Goal: Information Seeking & Learning: Learn about a topic

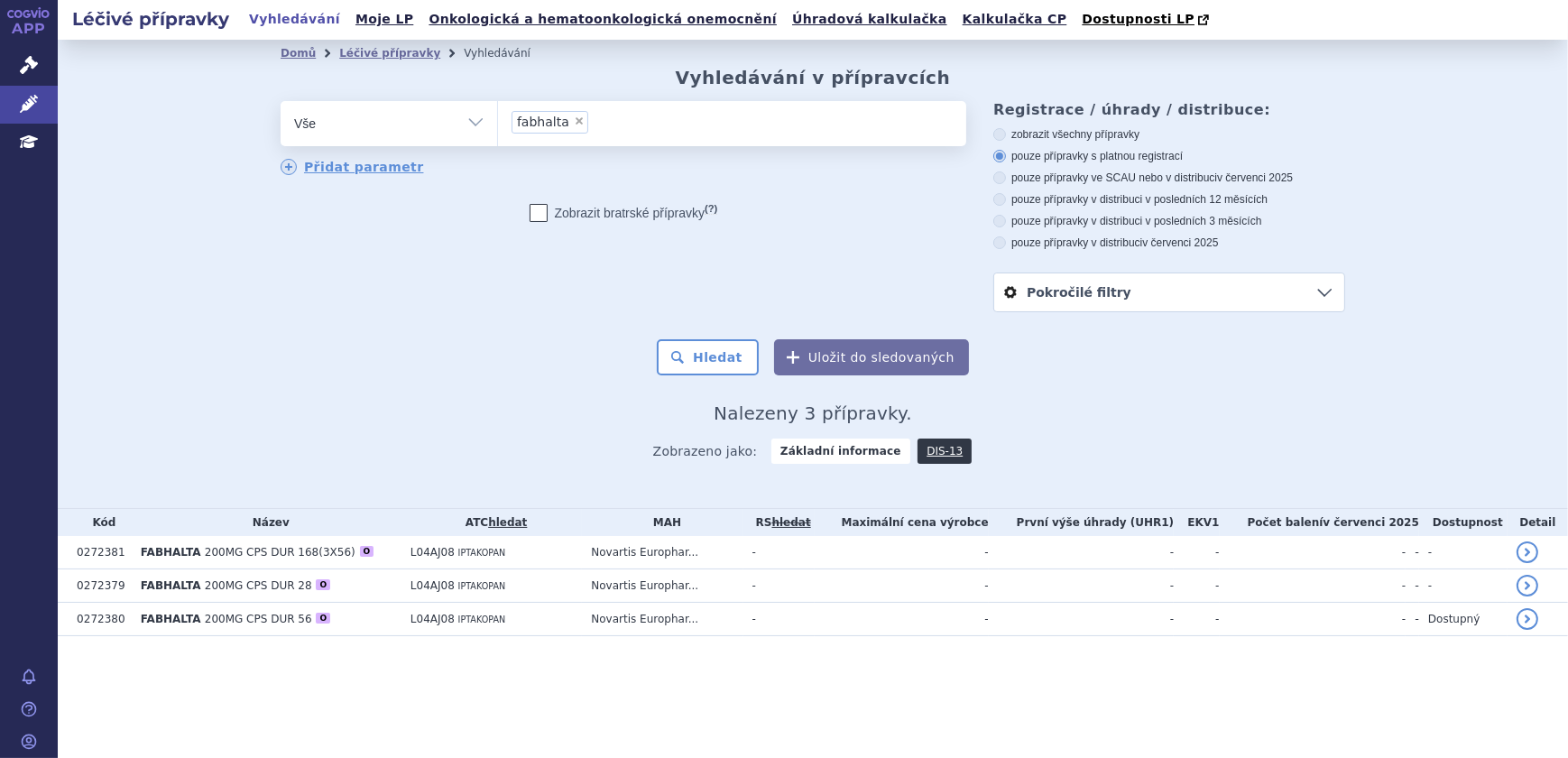
click at [574, 123] on span "×" at bounding box center [579, 120] width 11 height 11
click at [498, 123] on select "fabhalta" at bounding box center [497, 123] width 1 height 45
select select
click at [577, 133] on ul at bounding box center [732, 120] width 468 height 38
click at [498, 133] on select "fabhalta" at bounding box center [497, 123] width 1 height 45
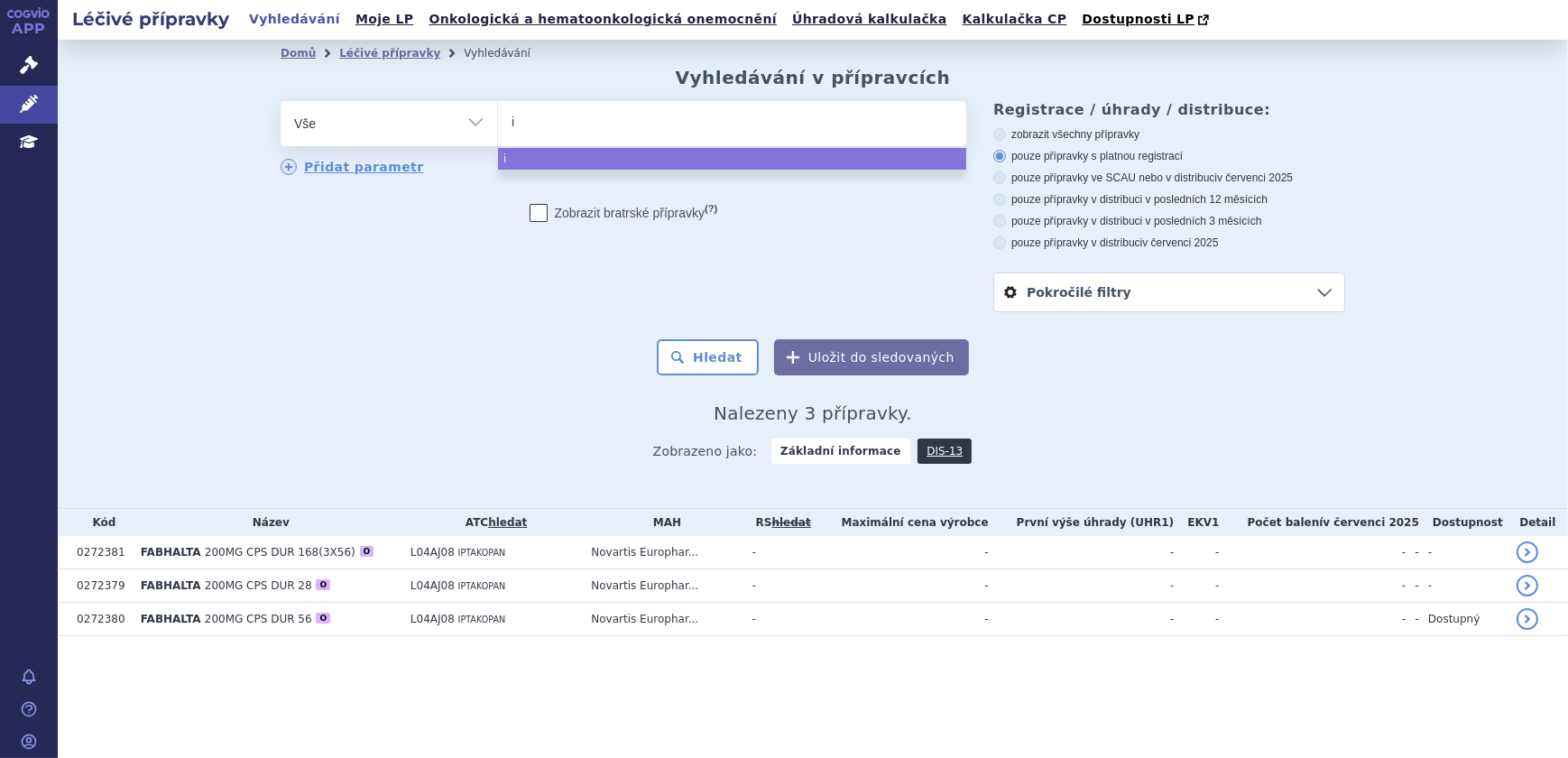
type input "im"
type input "imfi"
type input "imfin"
type input "imfinzi"
select select "imfinzi"
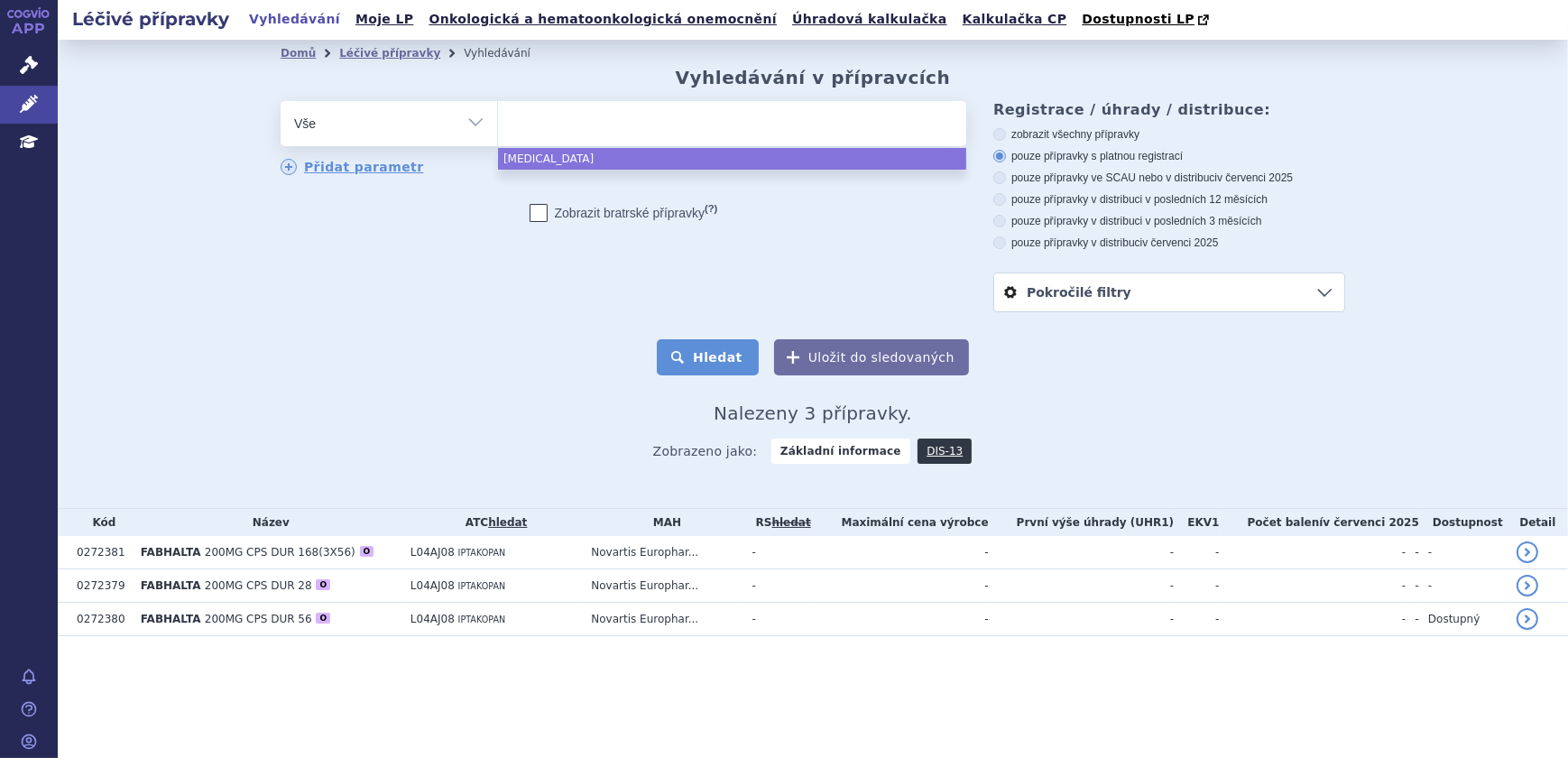
click at [759, 375] on button "Hledat" at bounding box center [708, 357] width 102 height 36
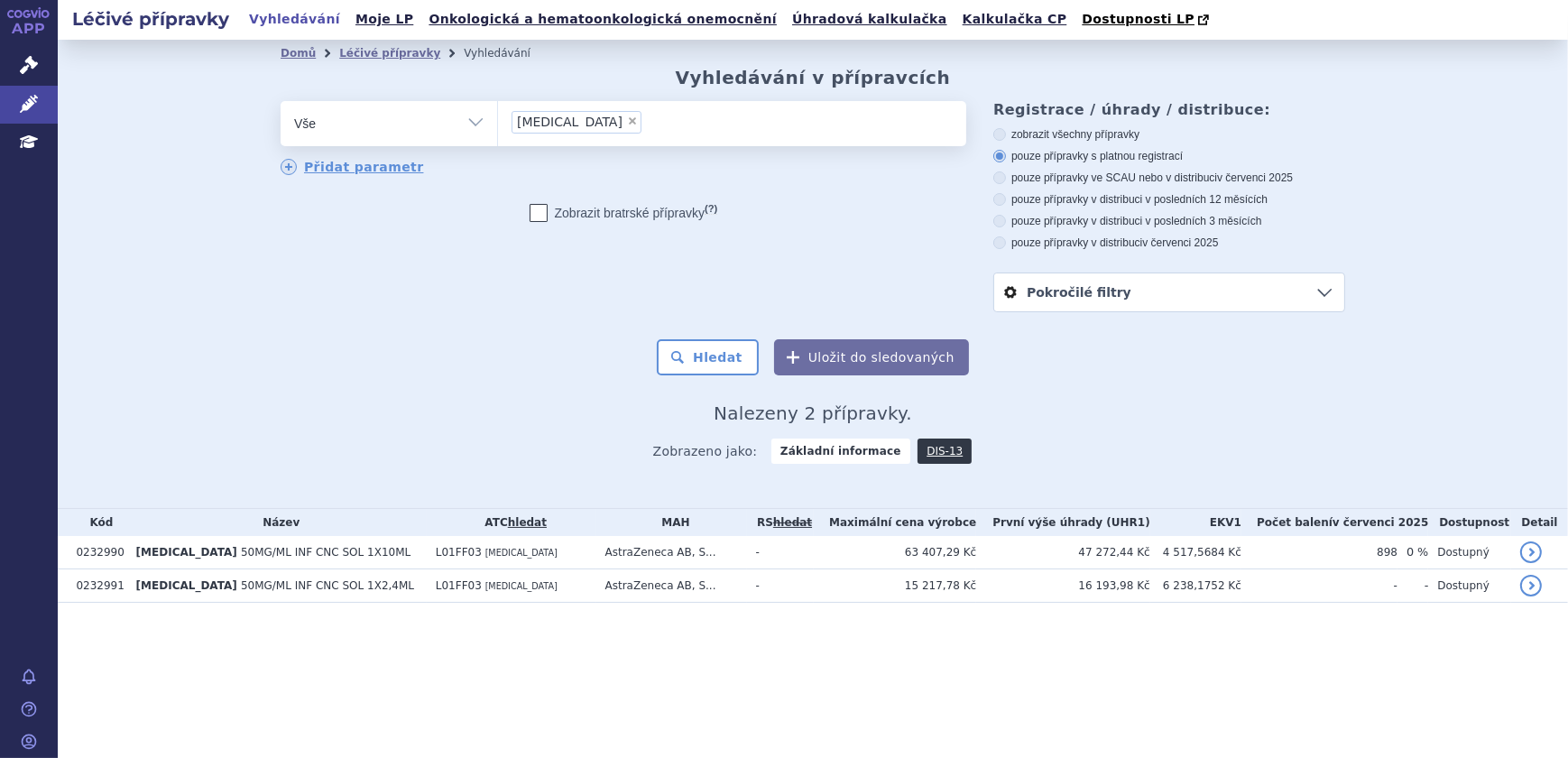
click at [480, 445] on div "Zobrazeno jako: Základní informace DIS-13" at bounding box center [813, 451] width 1065 height 53
click at [474, 408] on h2 "Nalezeny 2 přípravky." at bounding box center [813, 414] width 1065 height 21
click at [466, 395] on div "Domů Léčivé přípravky Vyhledávání Vyhledávání v přípravcích odstranit Vše Přípr…" at bounding box center [813, 271] width 1137 height 410
click at [426, 366] on div "Hledat Uložit do sledovaných" at bounding box center [813, 357] width 1065 height 36
click at [388, 376] on div "Hledat Uložit do sledovaných" at bounding box center [813, 357] width 1065 height 36
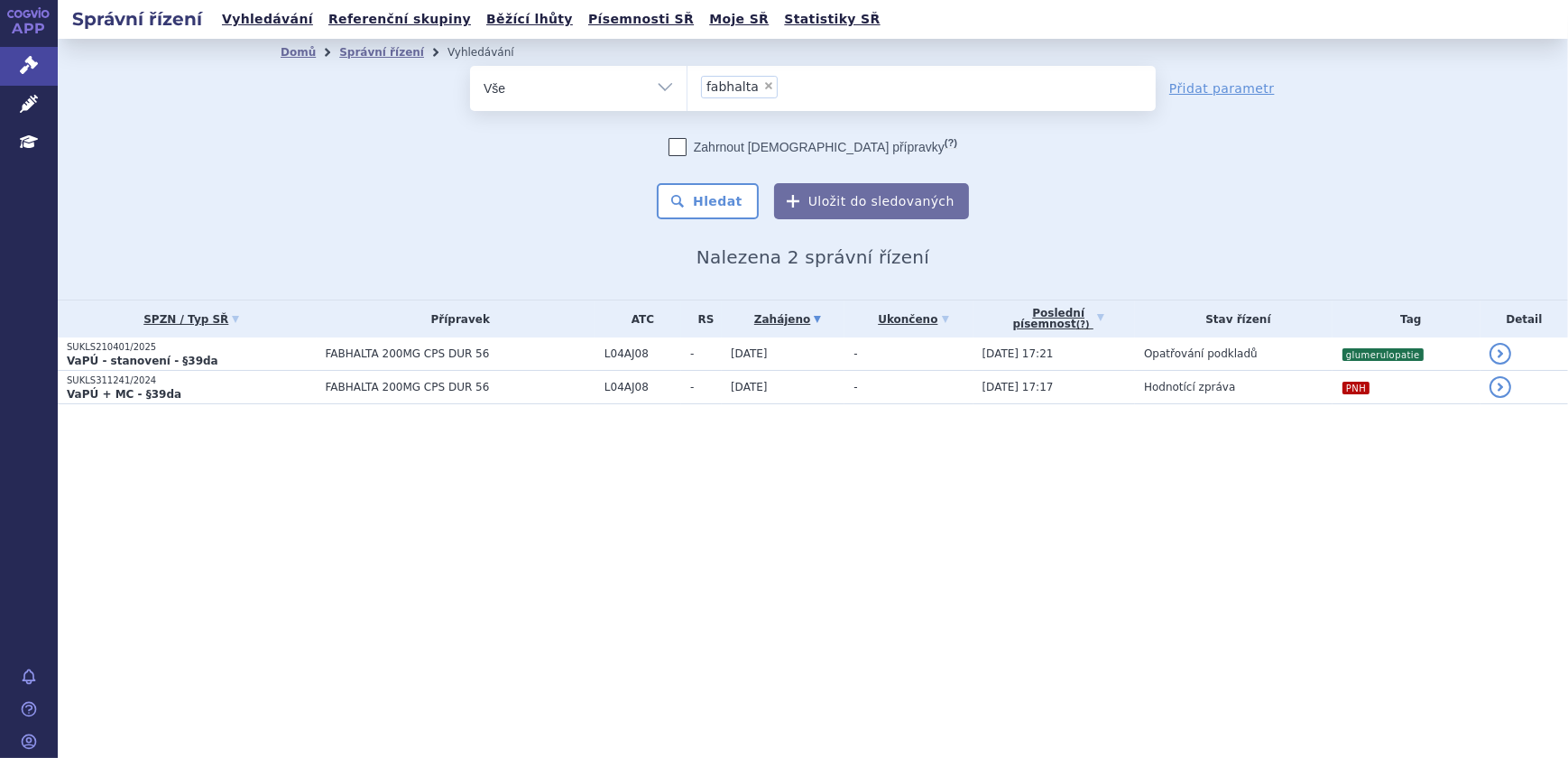
click at [764, 89] on span "×" at bounding box center [768, 85] width 11 height 11
click at [687, 89] on select "fabhalta" at bounding box center [686, 88] width 1 height 45
select select
click at [676, 88] on select "Vše Spisová značka Typ SŘ Přípravek/SUKL kód Účastník/Držitel" at bounding box center [578, 87] width 216 height 41
select select "filter-procedure-type"
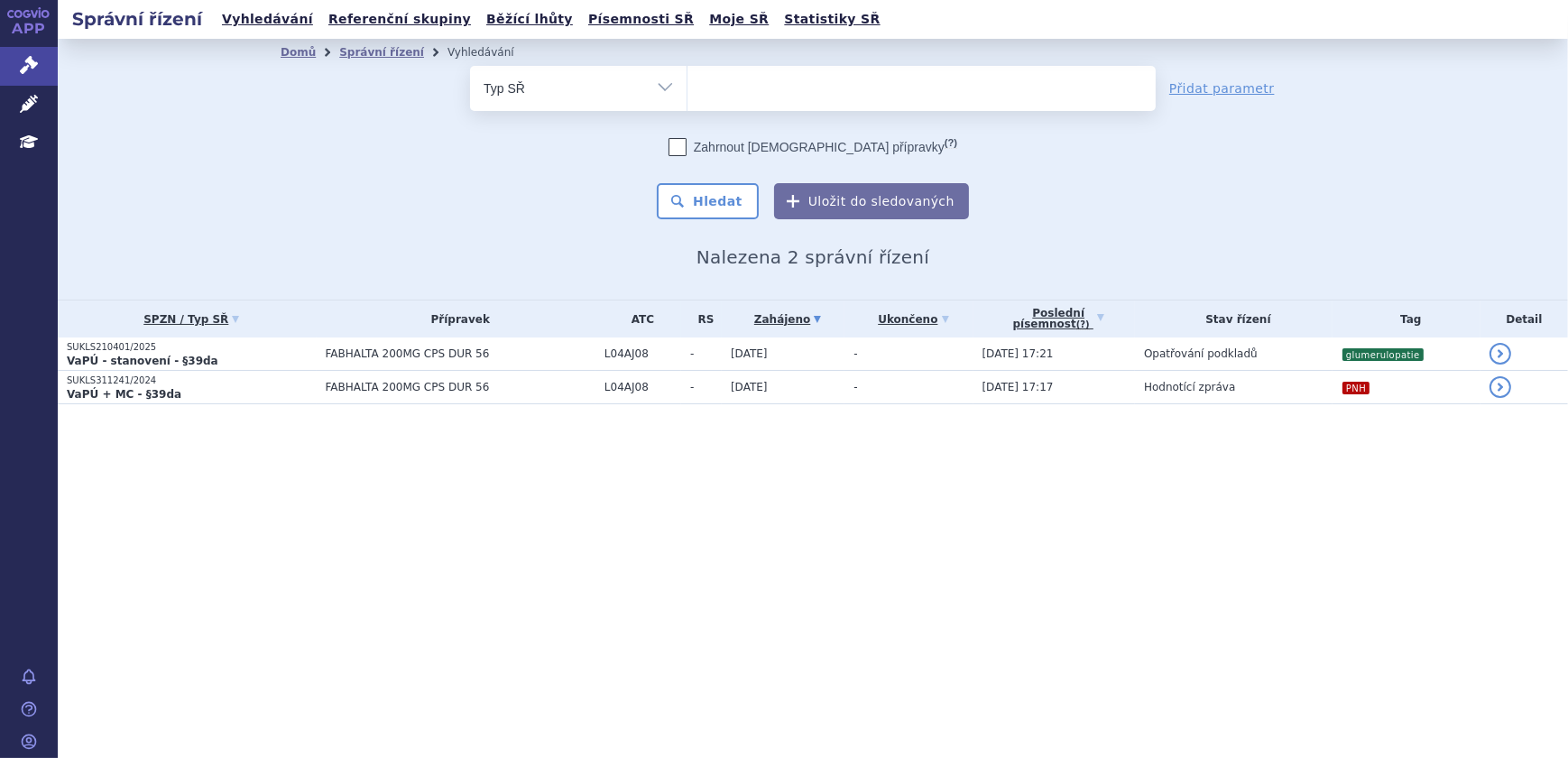
click at [470, 66] on select "Vše Spisová značka Typ SŘ Přípravek/SUKL kód Účastník/Držitel" at bounding box center [578, 87] width 216 height 41
click at [769, 75] on ul at bounding box center [921, 85] width 468 height 38
click at [687, 75] on select at bounding box center [686, 88] width 1 height 45
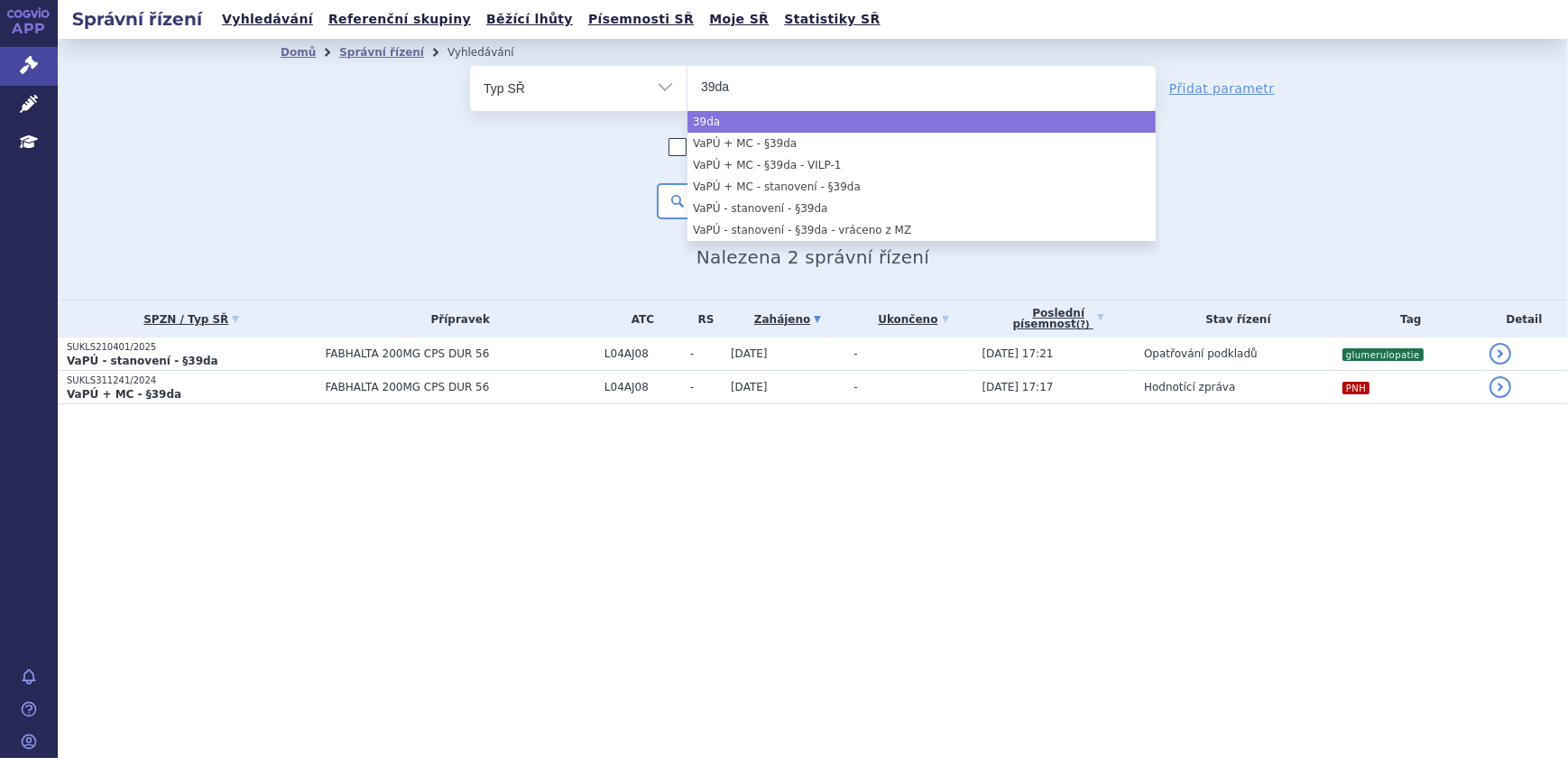
type input "39da"
click at [750, 109] on span "39da" at bounding box center [921, 89] width 468 height 45
click at [687, 109] on select "39da" at bounding box center [686, 88] width 1 height 45
select select "39da"
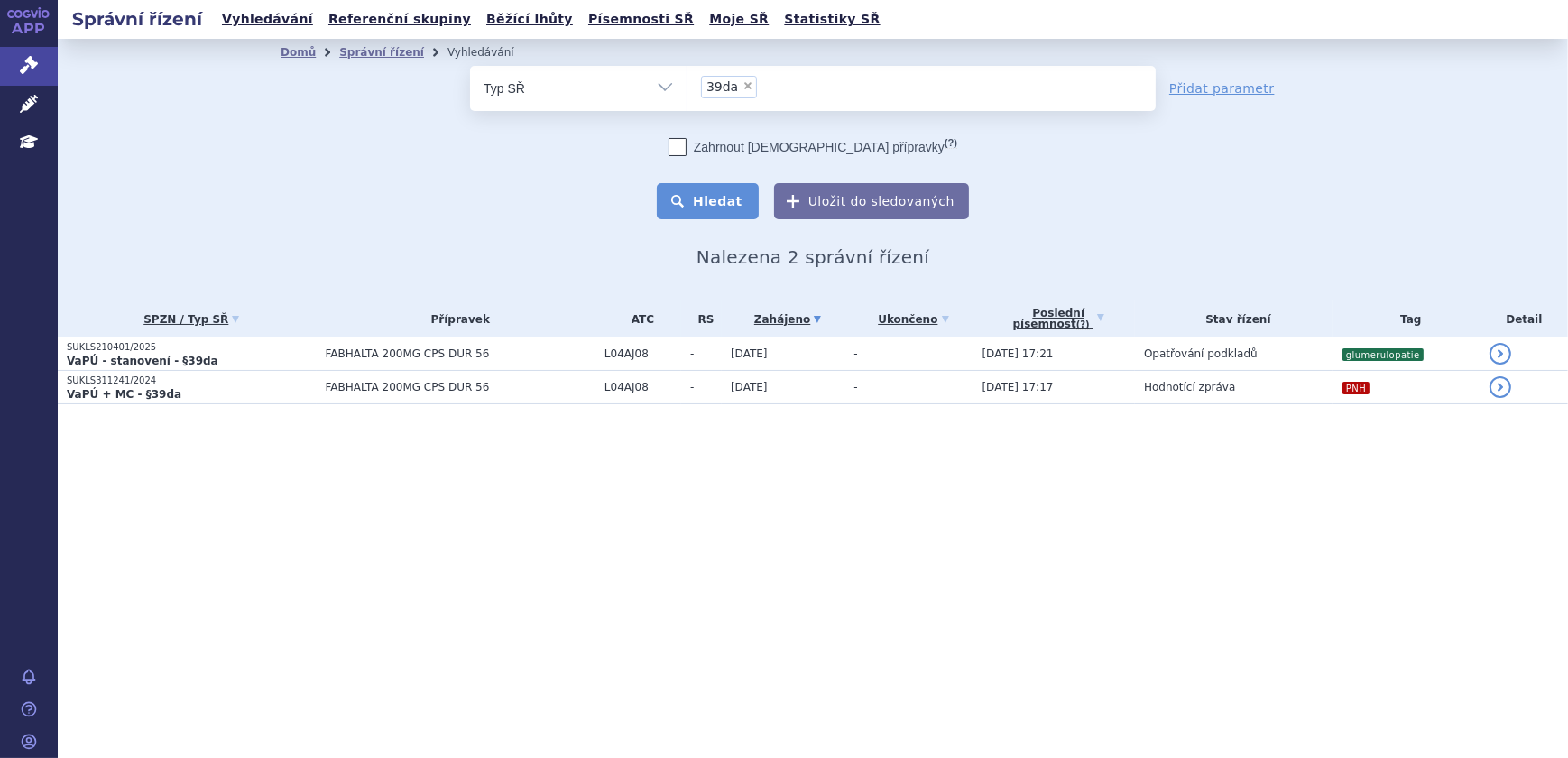
click at [739, 188] on button "Hledat" at bounding box center [708, 201] width 102 height 36
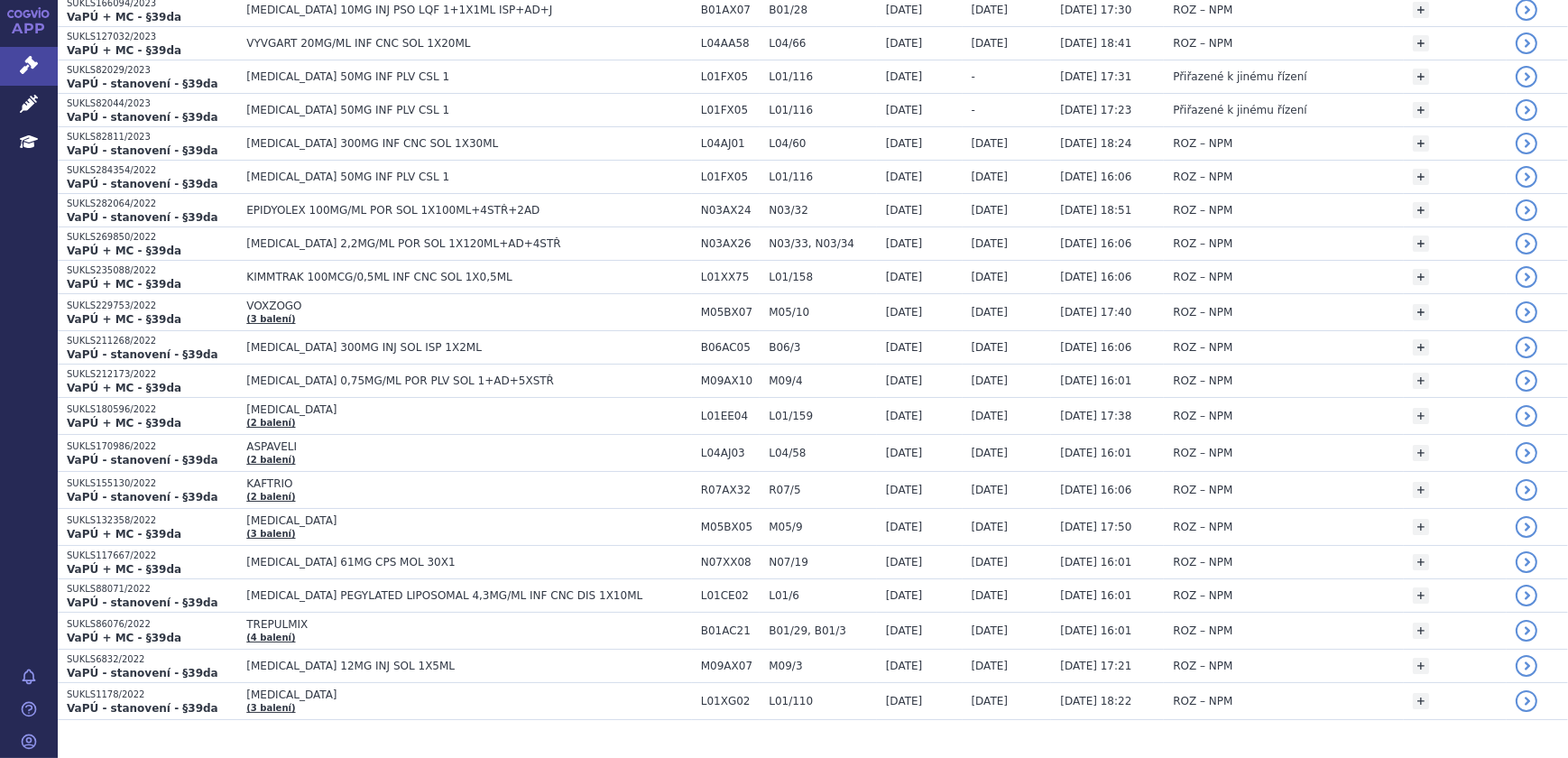
scroll to position [1693, 0]
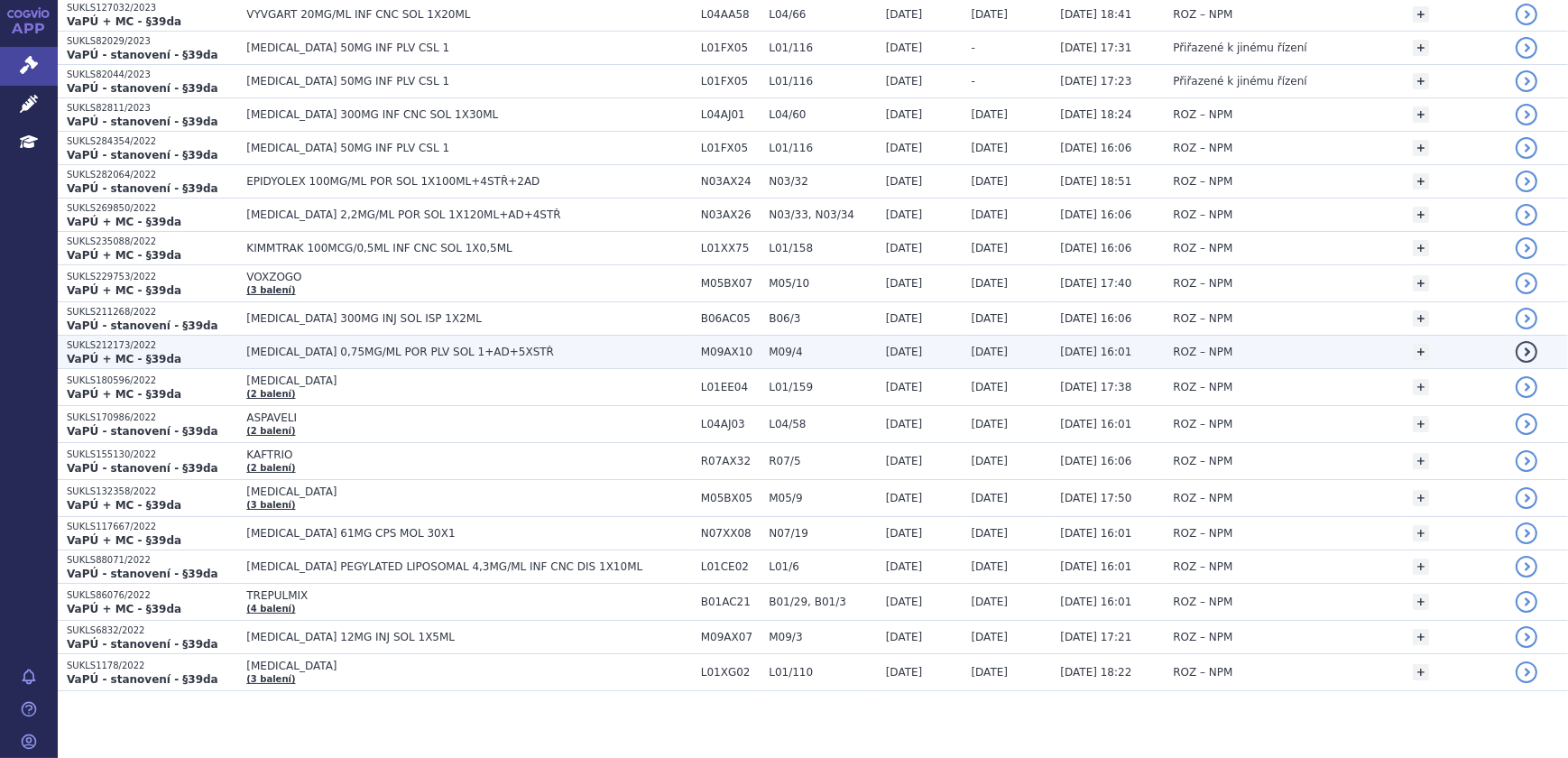
click at [510, 345] on span "EVRYSDI 0,75MG/ML POR PLV SOL 1+AD+5XSTŘ" at bounding box center [469, 351] width 446 height 13
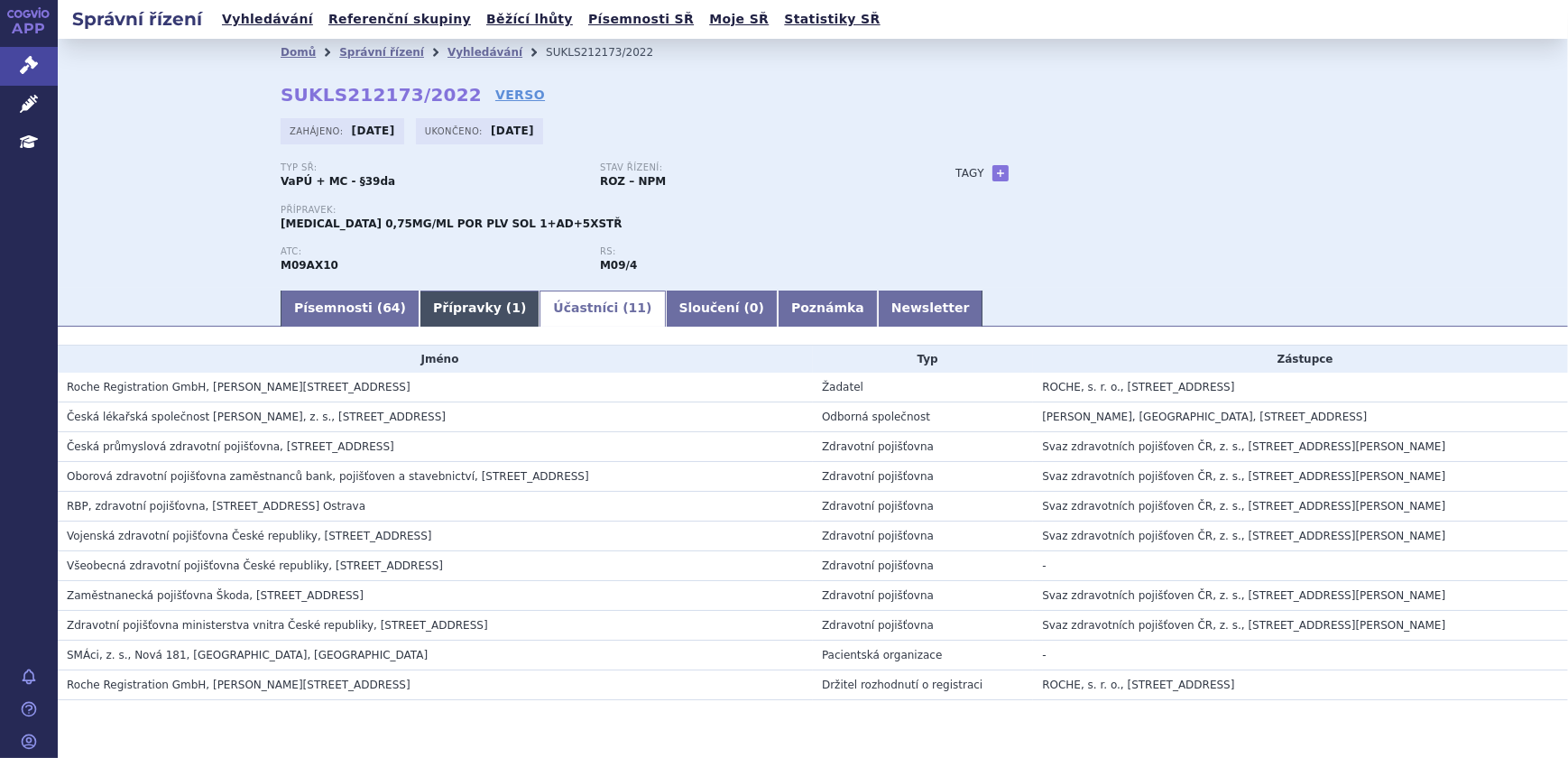
click at [462, 311] on link "Přípravky ( 1 )" at bounding box center [479, 308] width 120 height 36
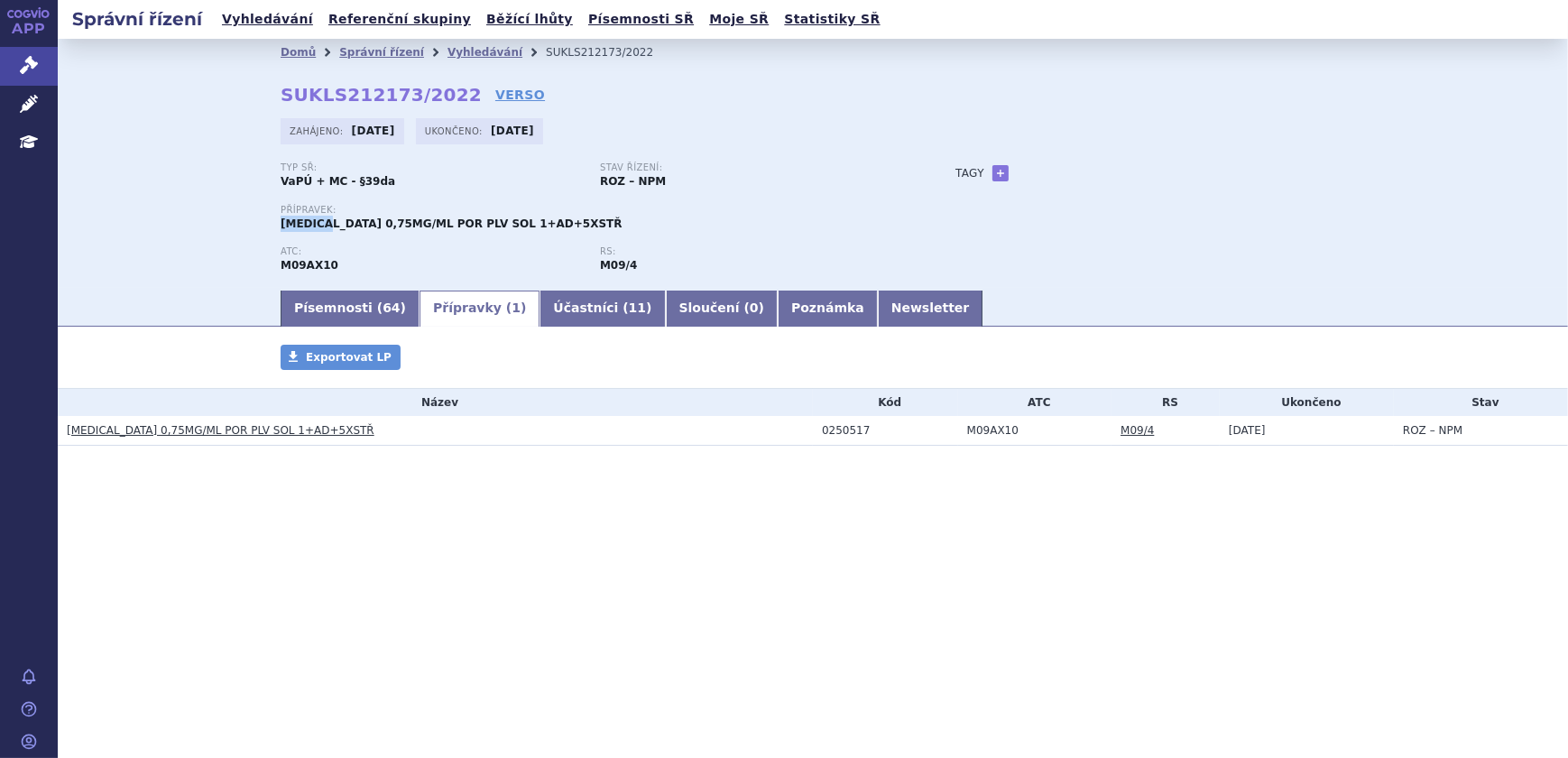
drag, startPoint x: 272, startPoint y: 223, endPoint x: 323, endPoint y: 225, distance: 51.0
click at [323, 225] on div "Domů Správní řízení Vyhledávání SUKLS212173/2022 SUKLS212173/2022 VERSO Zahájen…" at bounding box center [813, 178] width 1137 height 222
copy span "EVRYSDI"
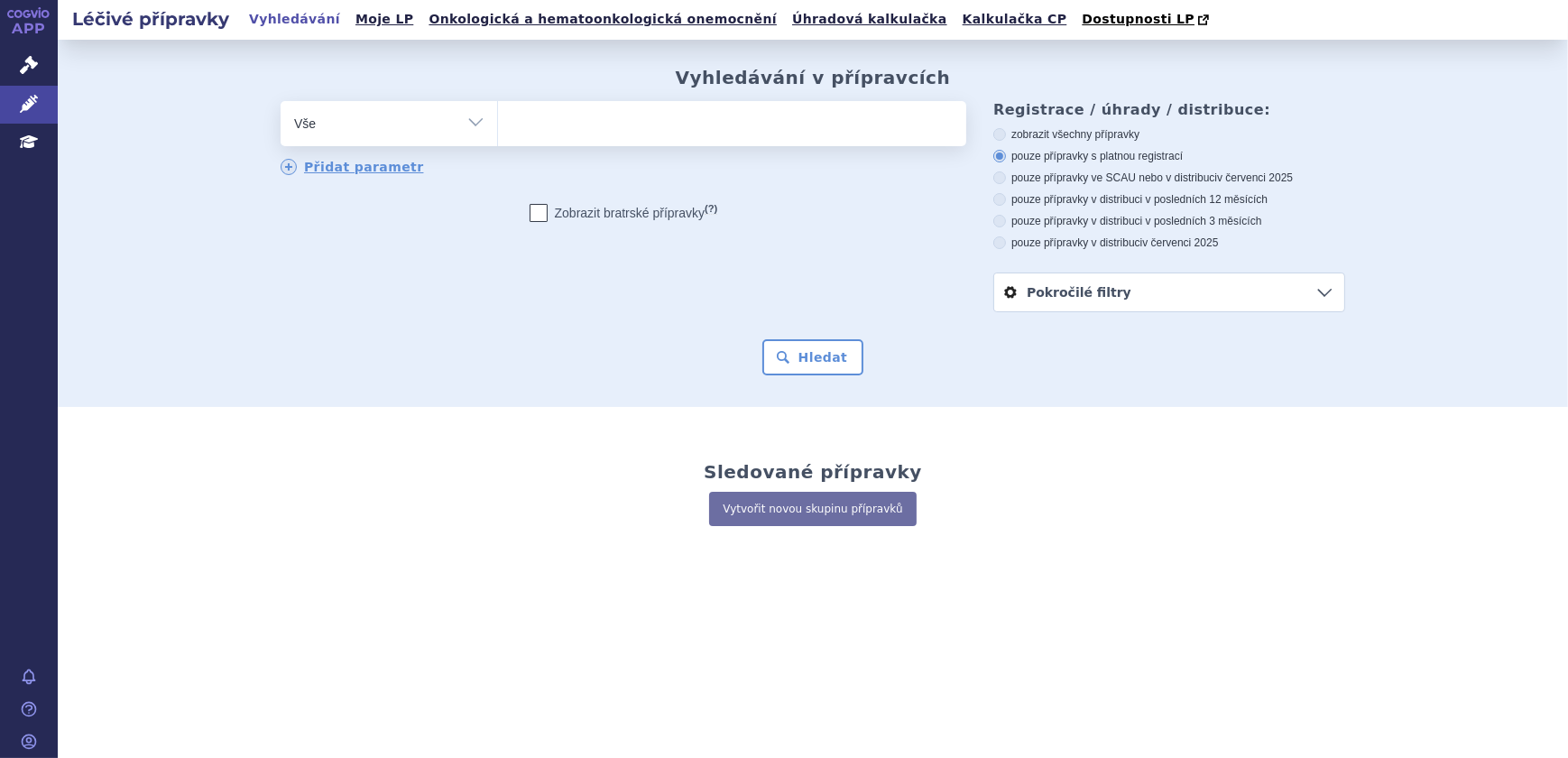
click at [529, 129] on ul at bounding box center [732, 120] width 468 height 38
click at [498, 129] on select at bounding box center [497, 123] width 1 height 45
paste input "[MEDICAL_DATA]"
type input "[MEDICAL_DATA]"
select select "[MEDICAL_DATA]"
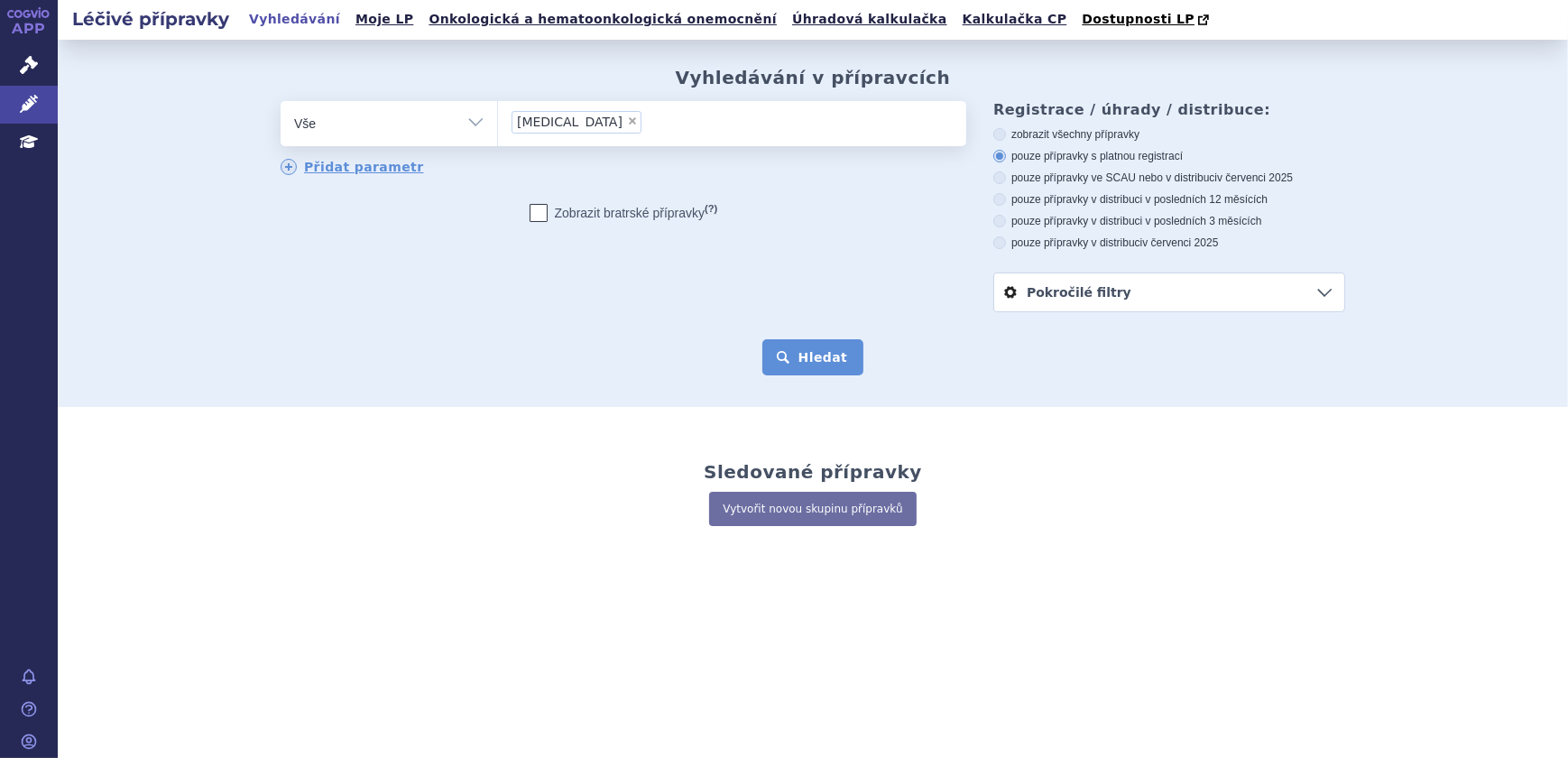
click at [836, 354] on button "Hledat" at bounding box center [813, 357] width 102 height 36
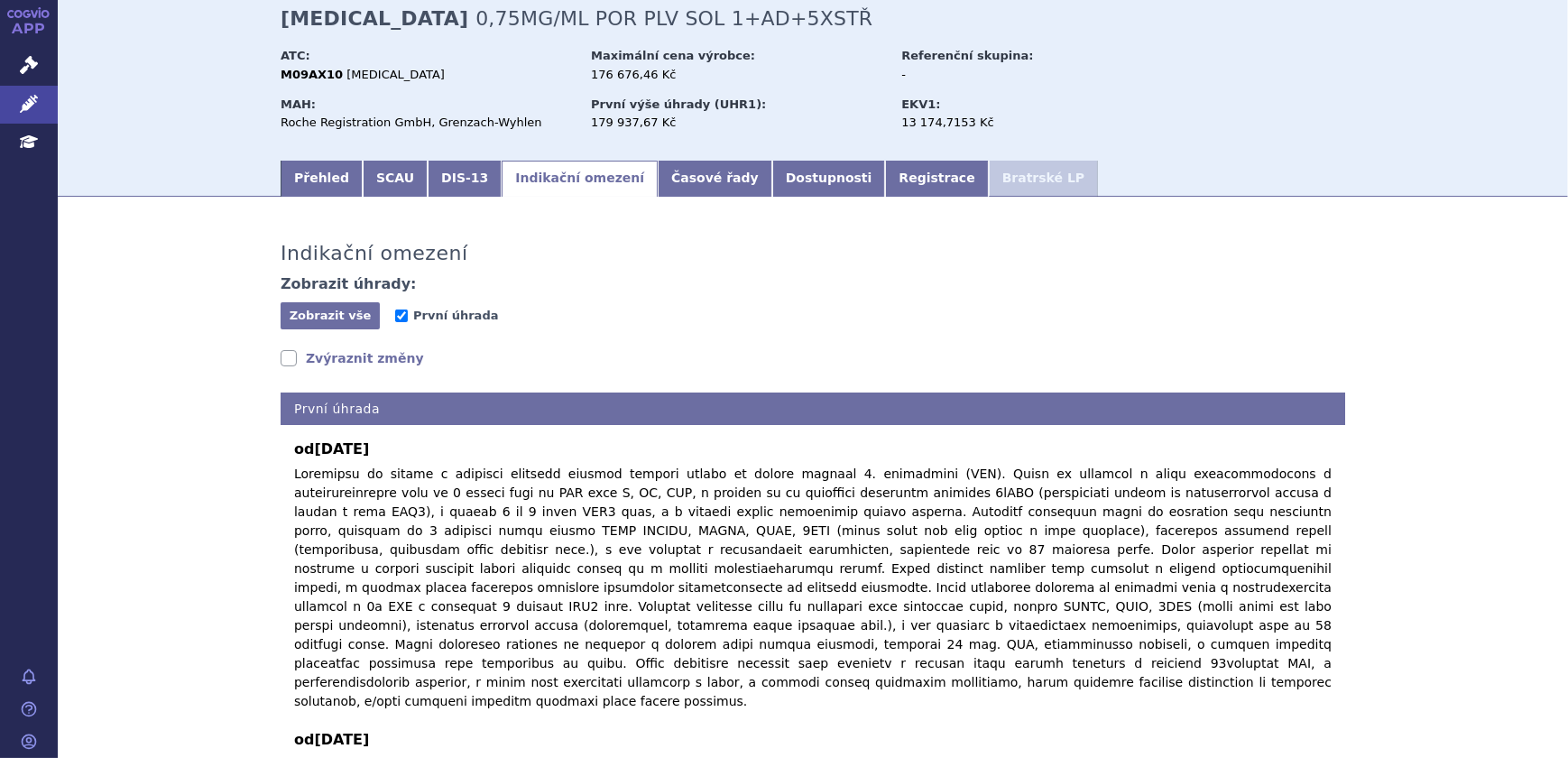
scroll to position [184, 0]
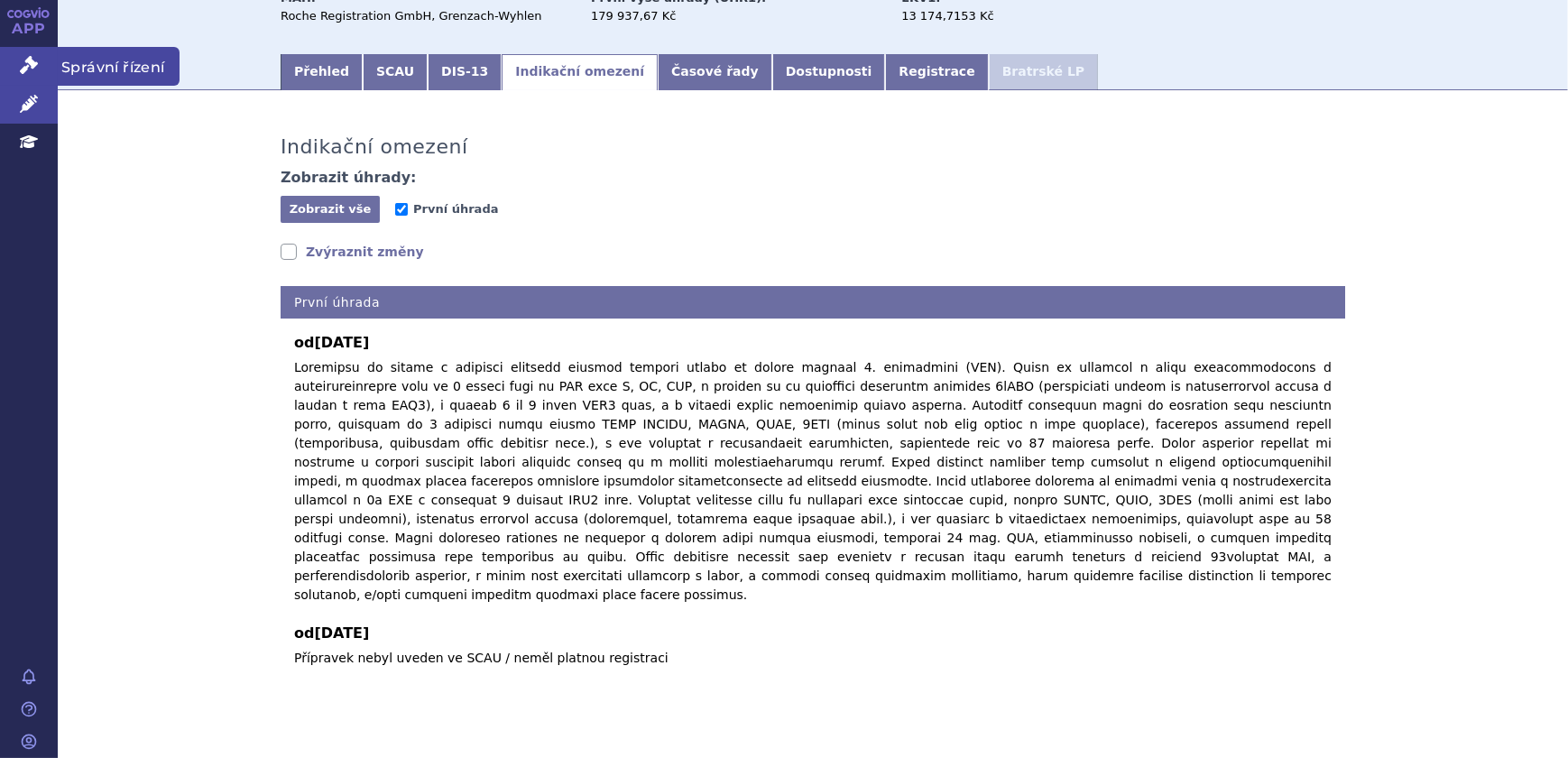
click at [20, 81] on link "Správní řízení" at bounding box center [28, 65] width 58 height 38
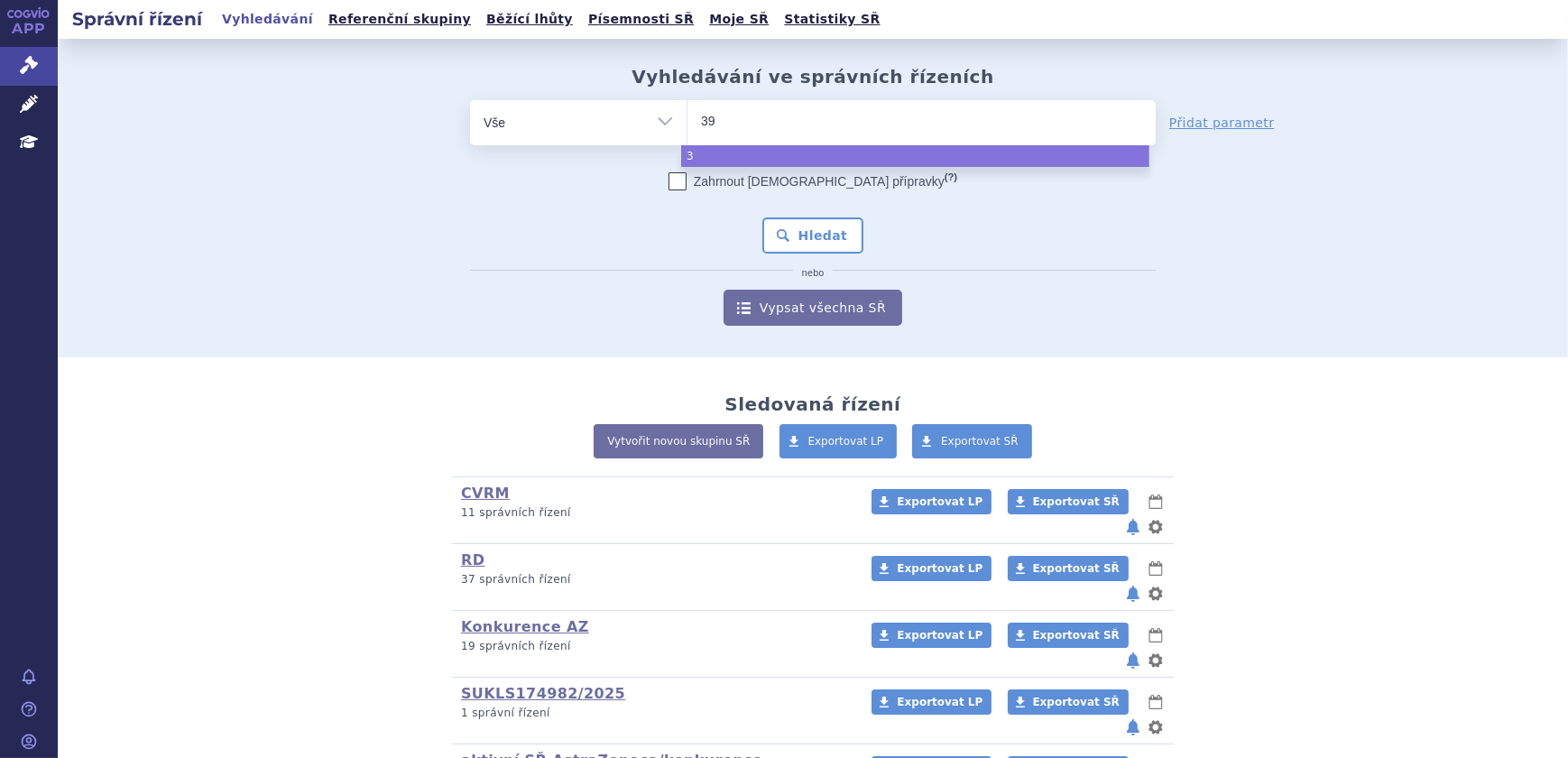
type input "39d"
type input "39da"
select select "39da"
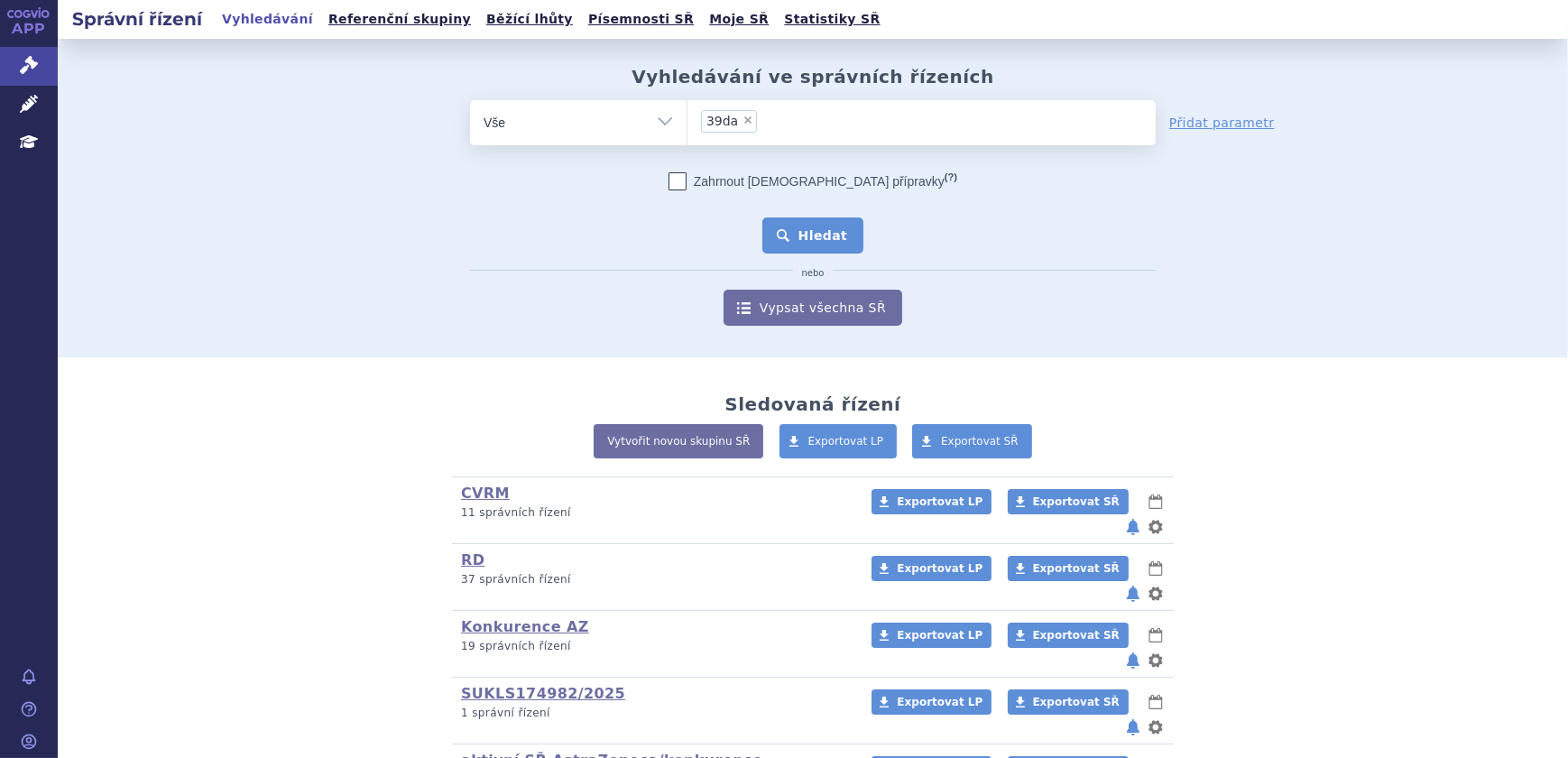
click at [815, 246] on button "Hledat" at bounding box center [813, 235] width 102 height 36
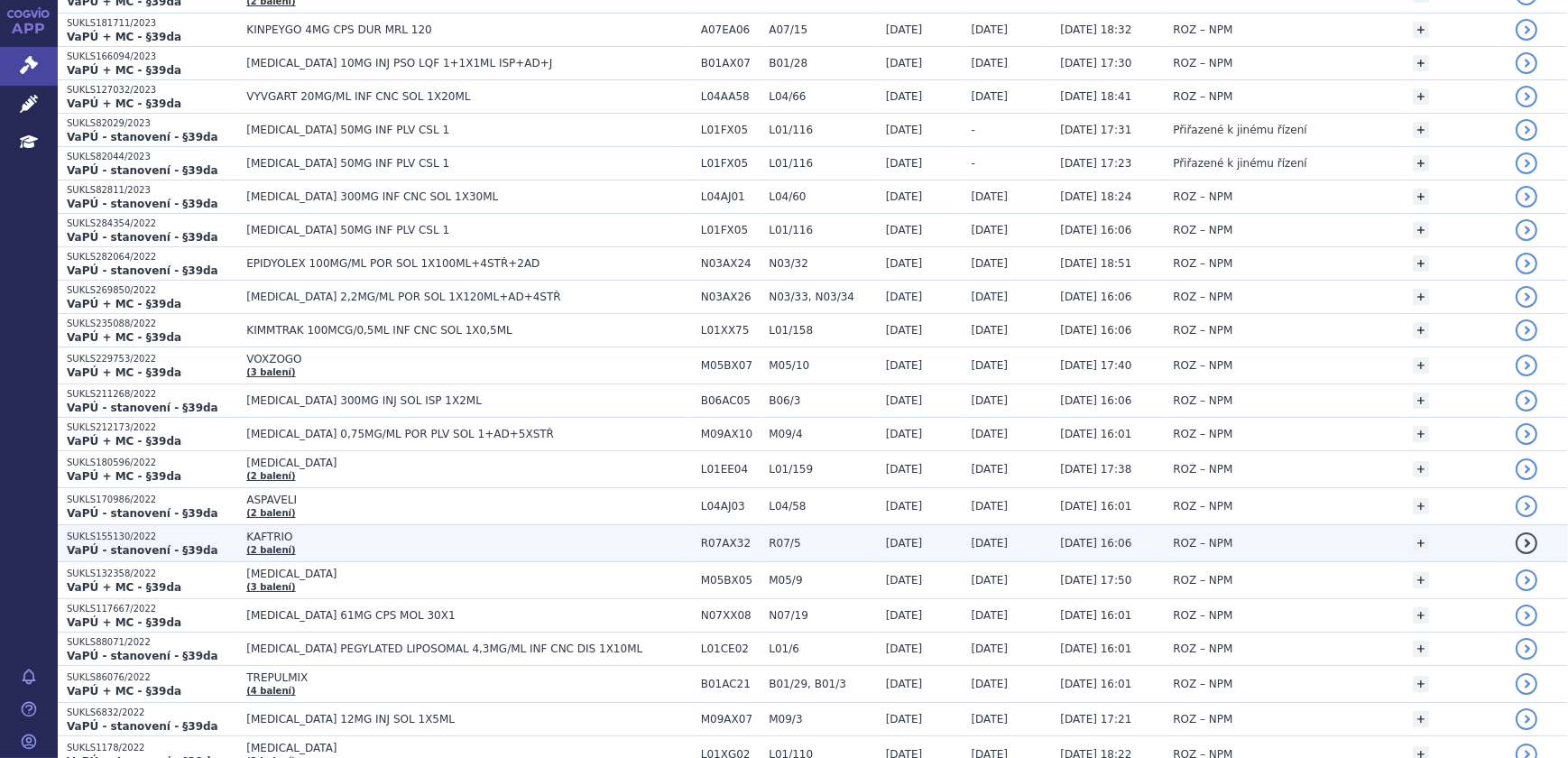
scroll to position [1529, 0]
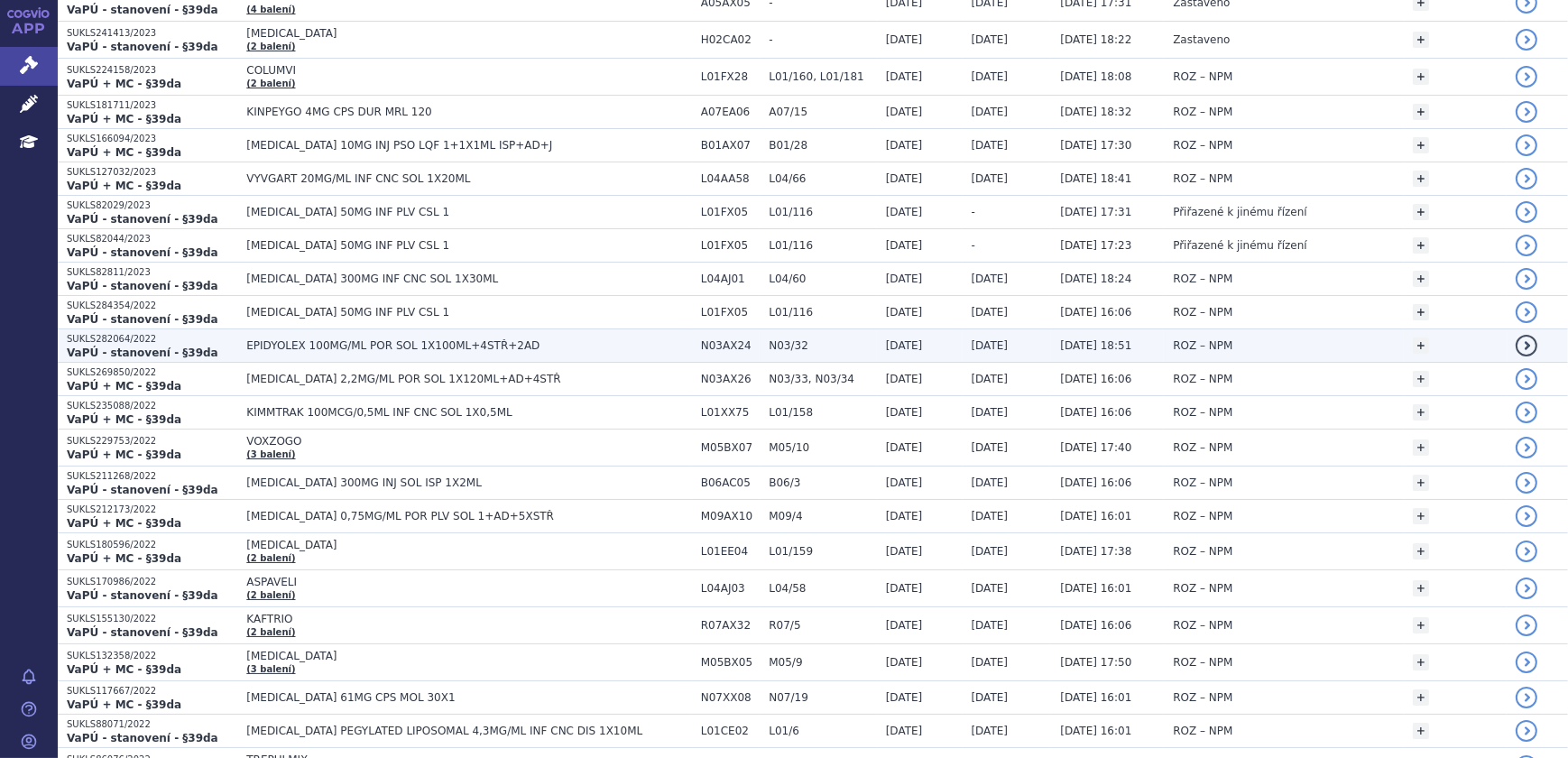
click at [381, 342] on span "EPIDYOLEX 100MG/ML POR SOL 1X100ML+4STŘ+2AD" at bounding box center [469, 345] width 446 height 13
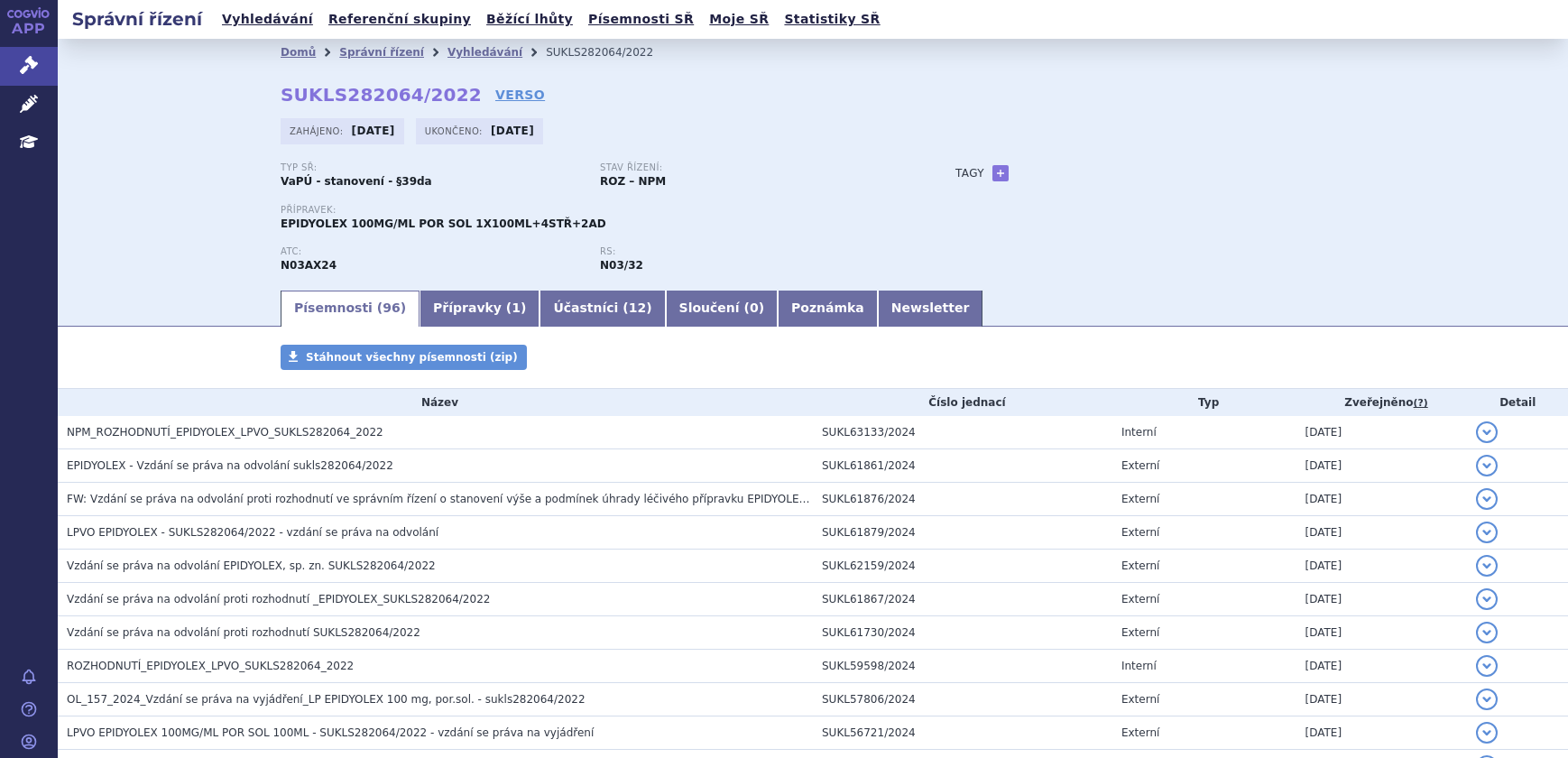
click at [432, 312] on link "Přípravky ( 1 )" at bounding box center [479, 308] width 120 height 36
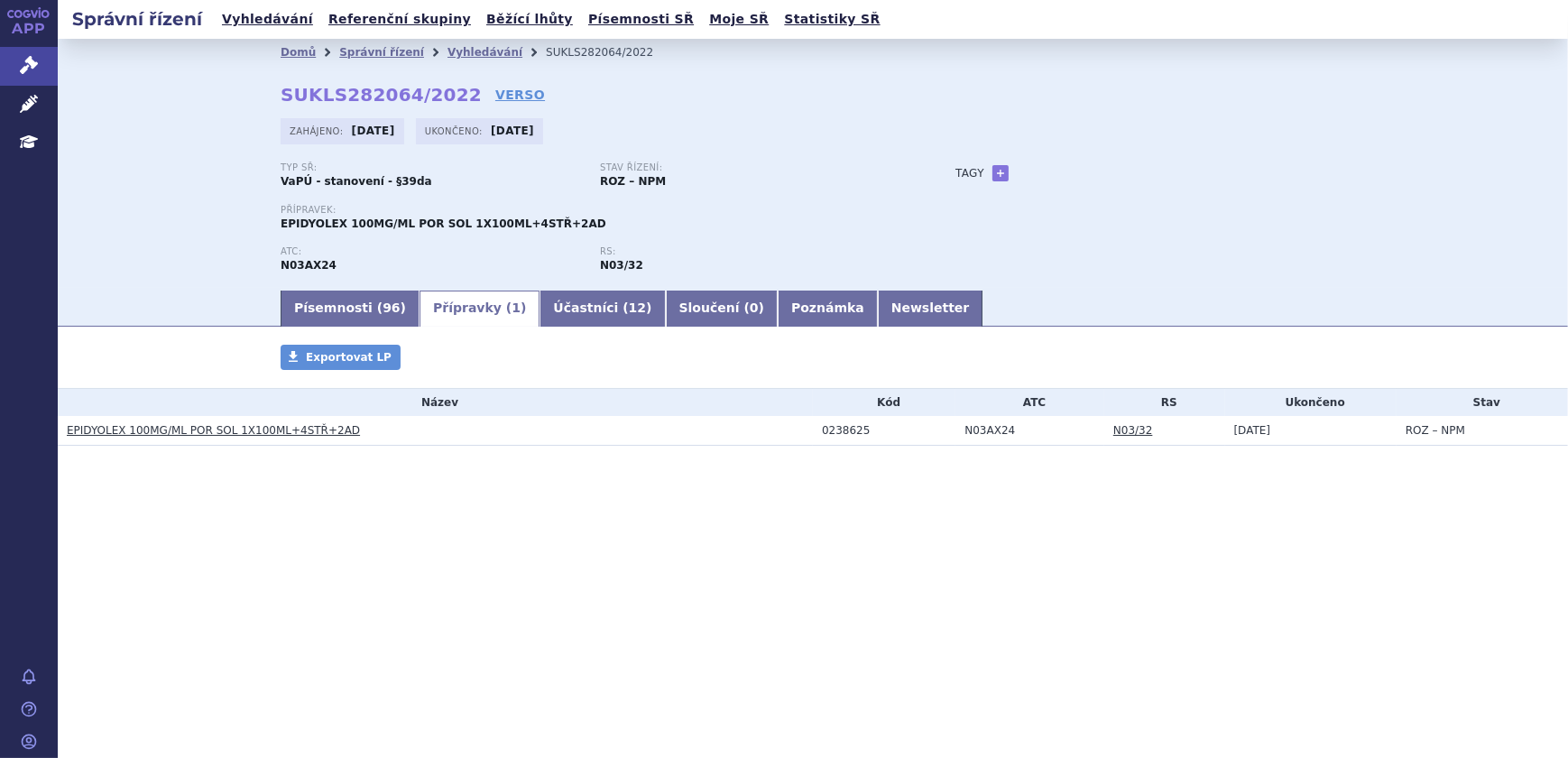
click at [282, 224] on span "EPIDYOLEX 100MG/ML POR SOL 1X100ML+4STŘ+2AD" at bounding box center [444, 223] width 326 height 13
copy span "EPIDYOLEX"
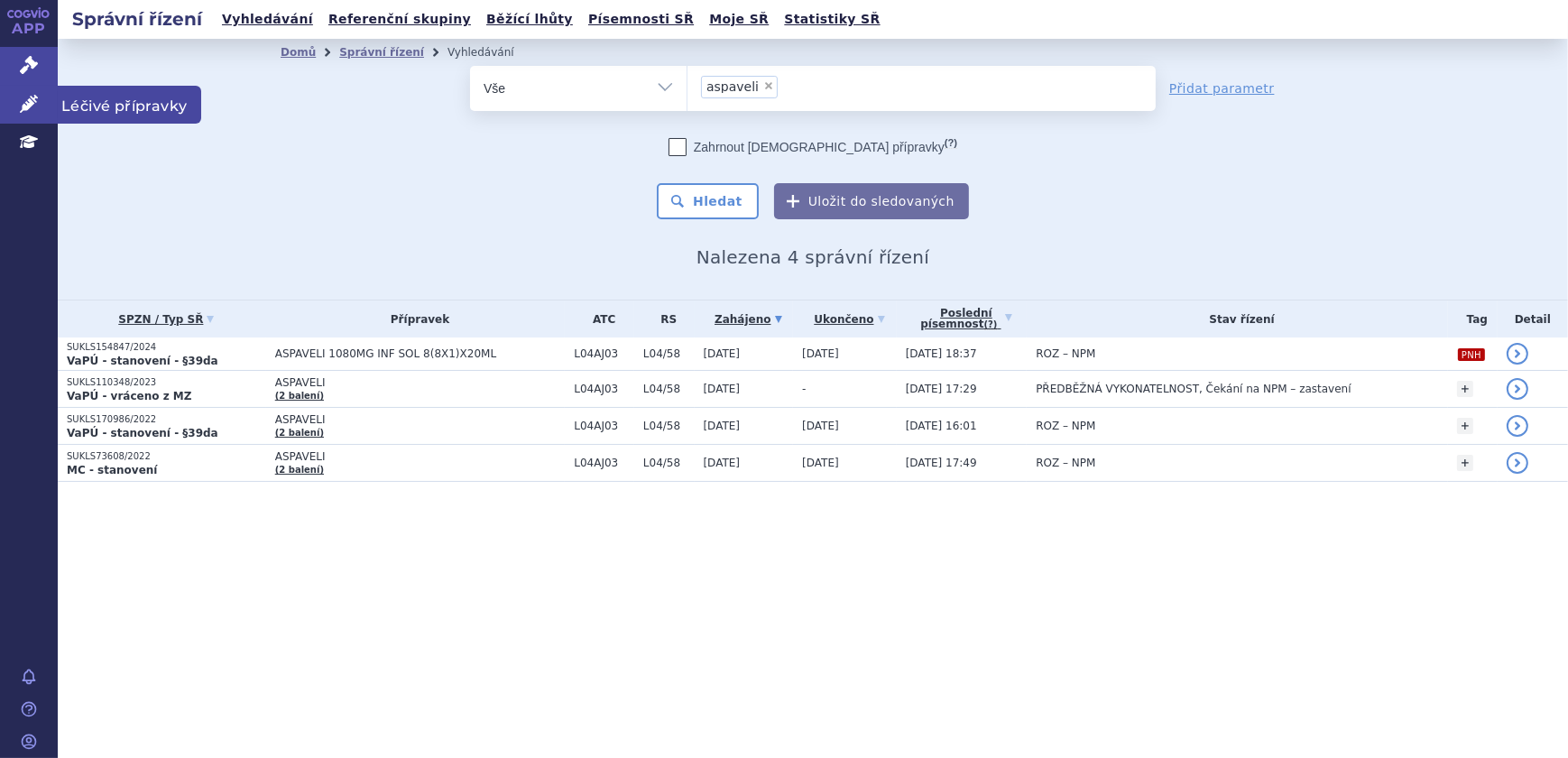
click at [20, 106] on icon at bounding box center [28, 103] width 19 height 19
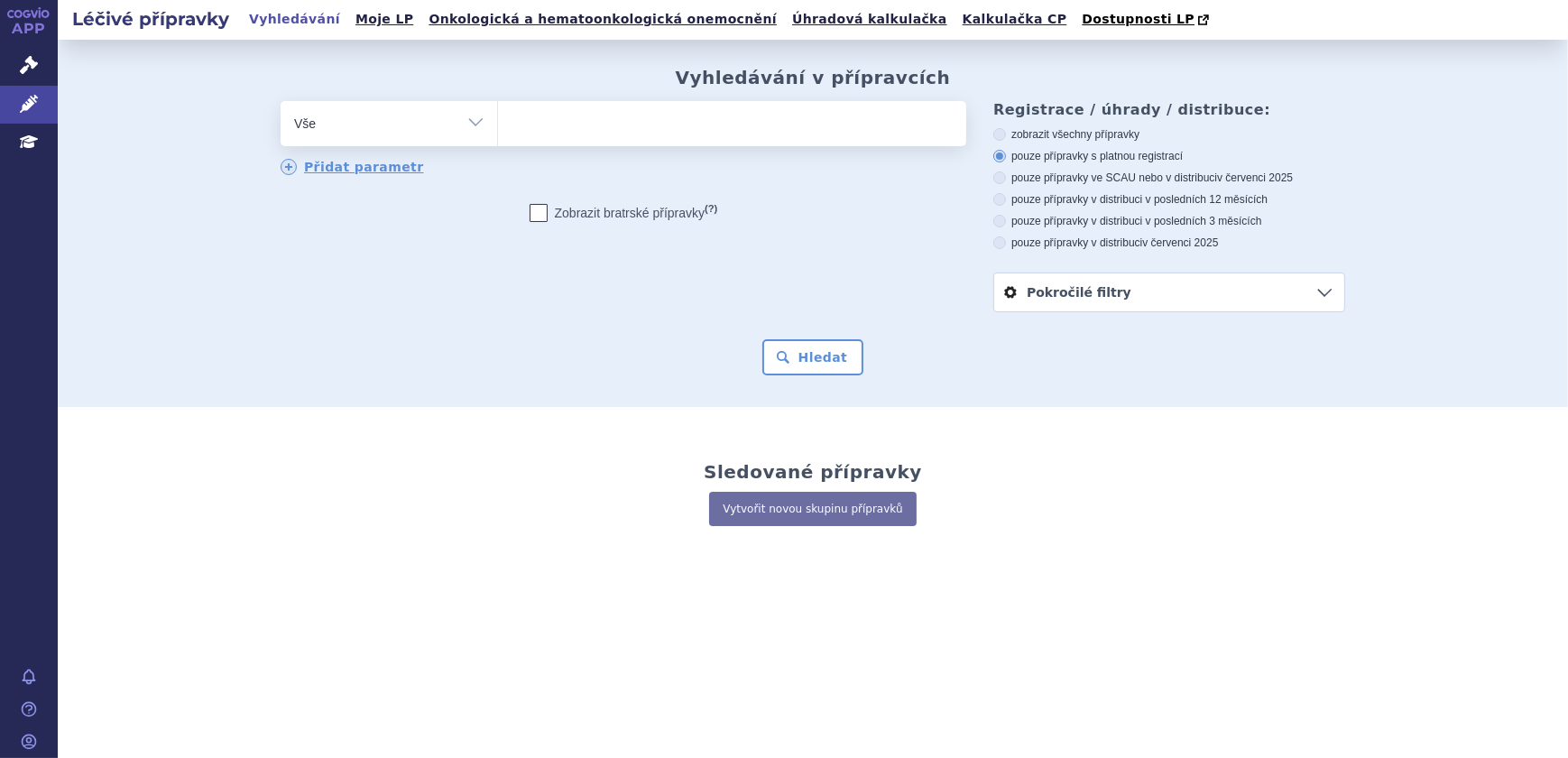
click at [519, 124] on input "search" at bounding box center [517, 121] width 10 height 22
paste input "EPIDYOLEX"
type input "EPIDYOLEX"
select select "EPIDYOLEX"
click at [803, 373] on button "Hledat" at bounding box center [813, 357] width 102 height 36
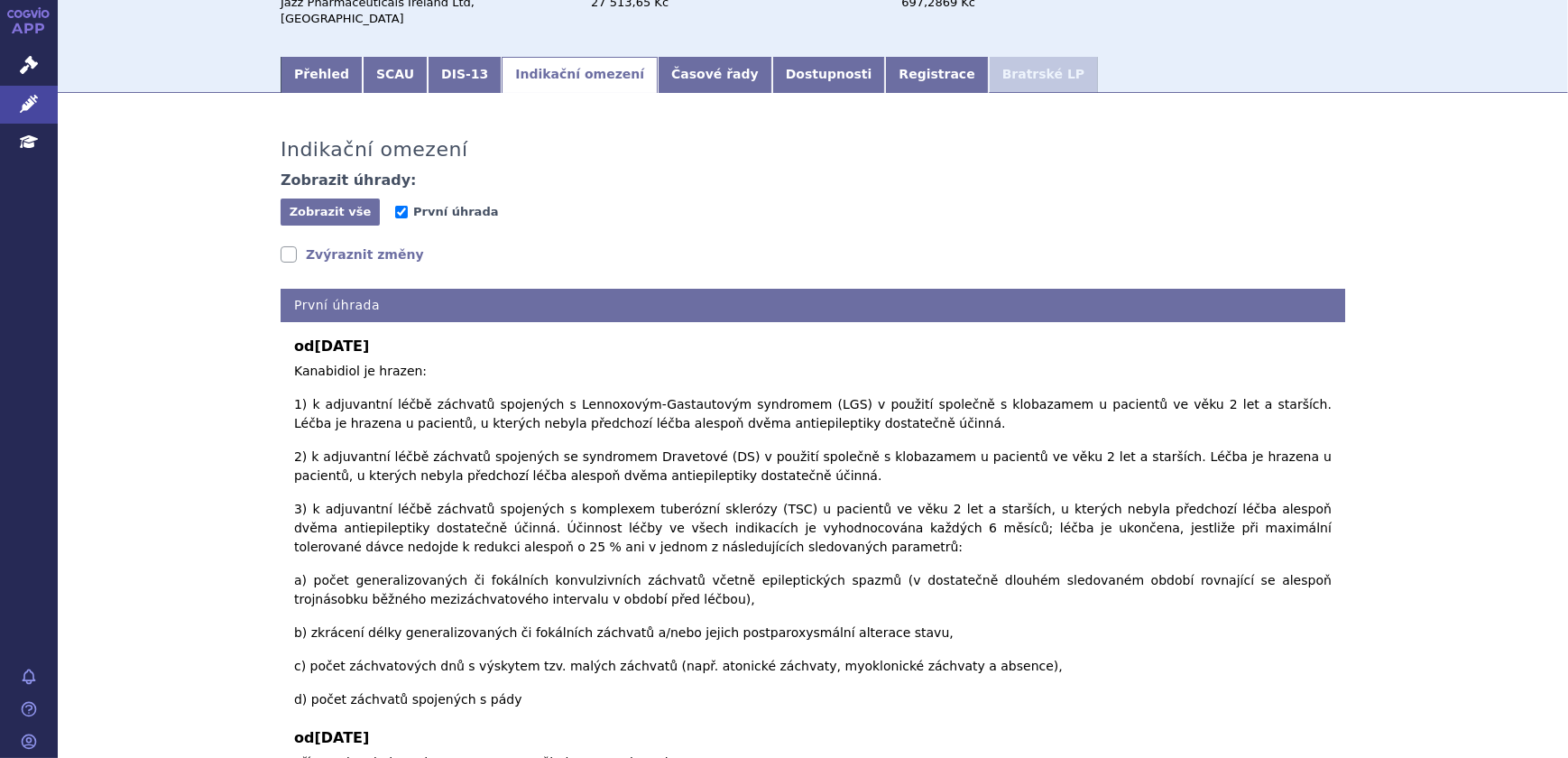
scroll to position [246, 0]
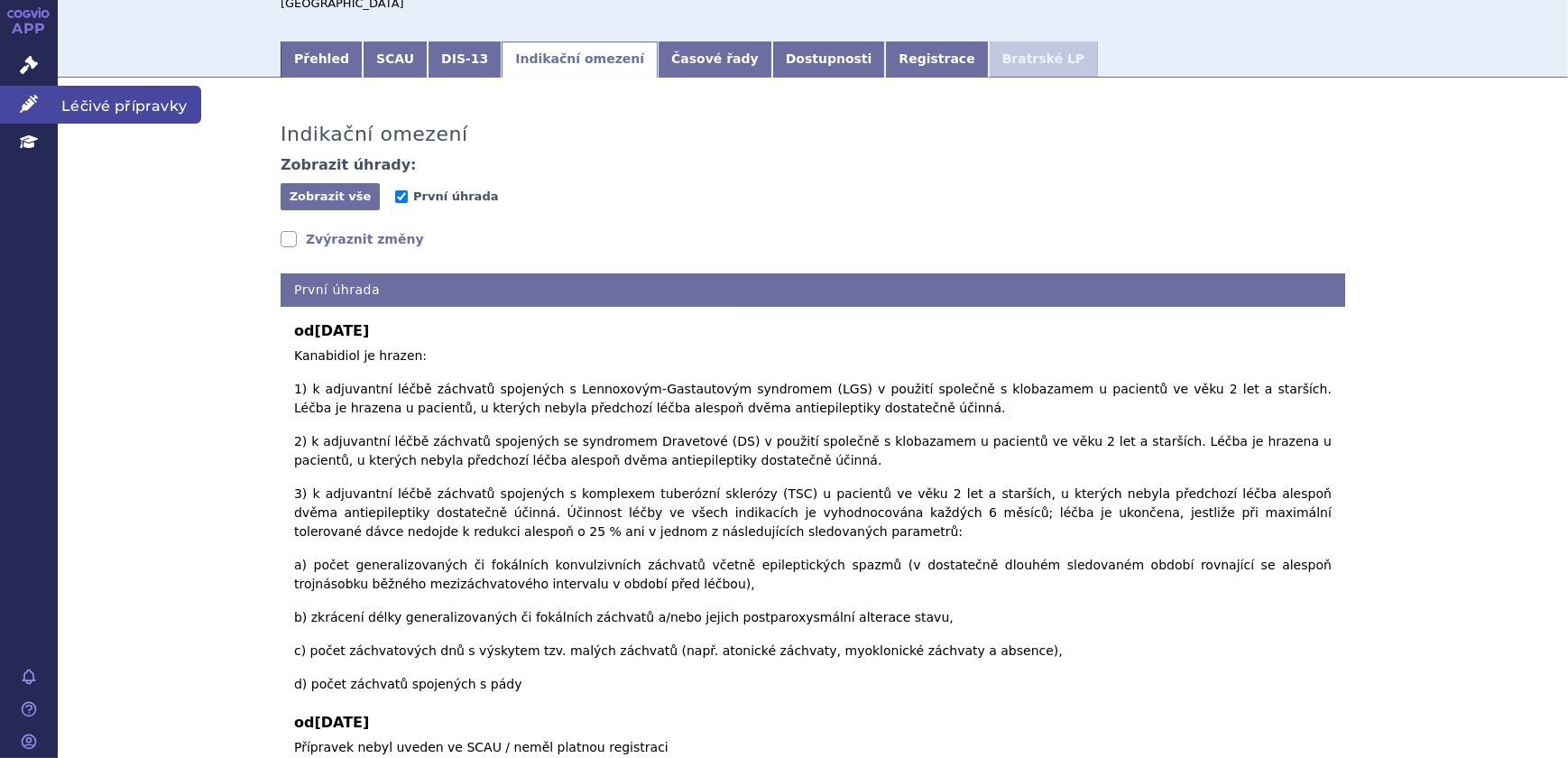
click at [26, 101] on icon at bounding box center [28, 103] width 19 height 19
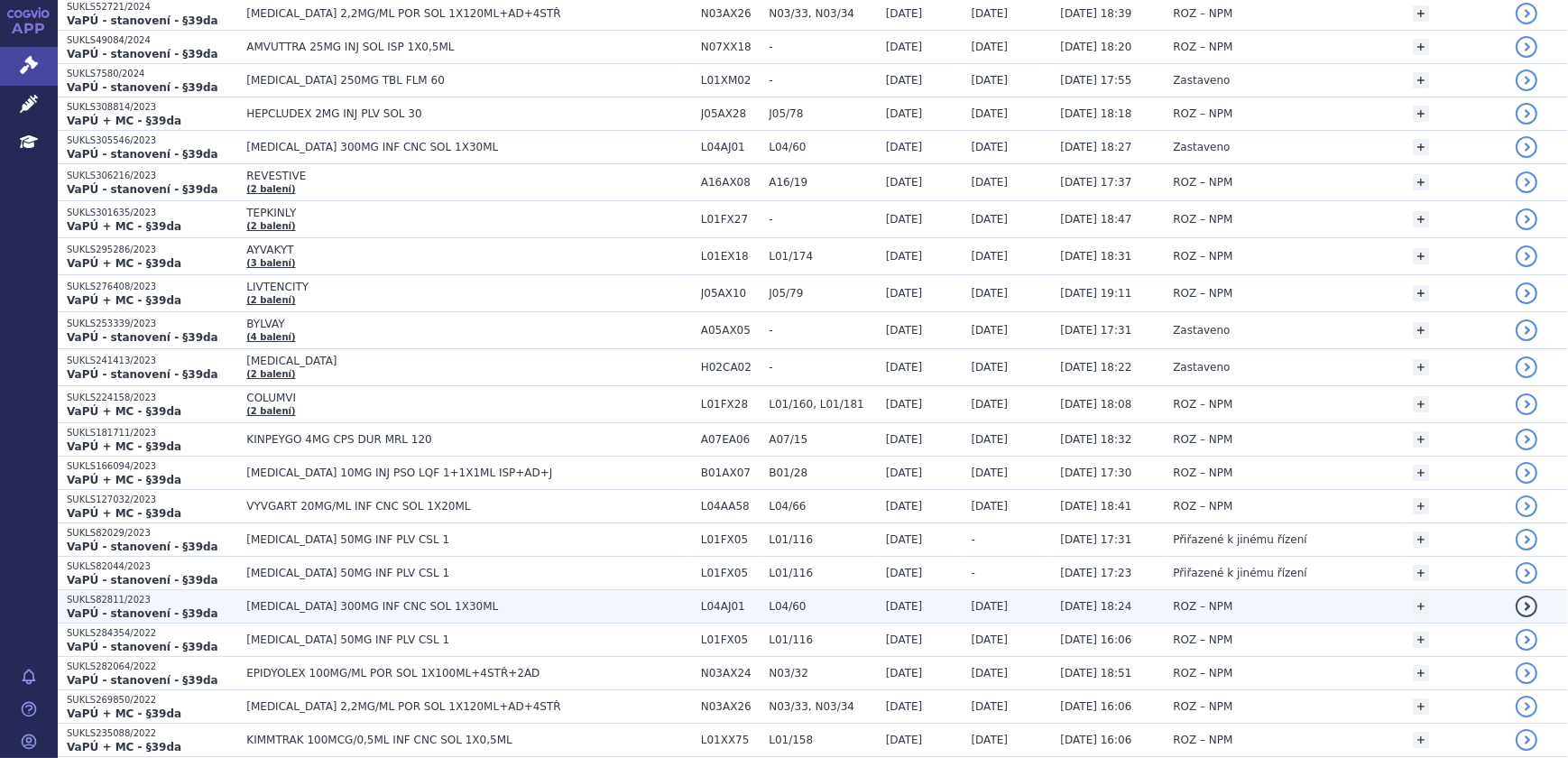
scroll to position [1119, 0]
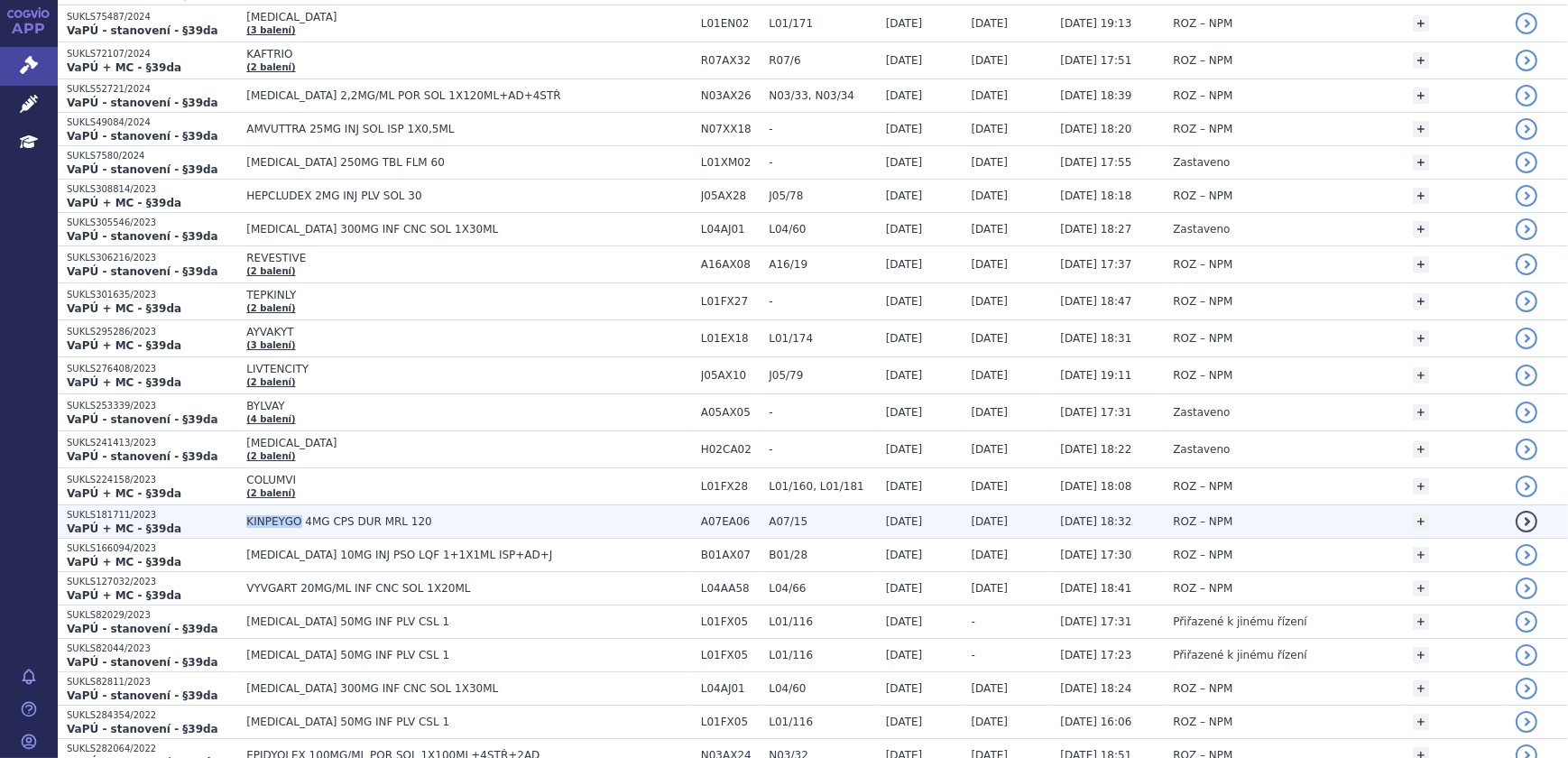
drag, startPoint x: 238, startPoint y: 523, endPoint x: 288, endPoint y: 528, distance: 50.2
click at [288, 528] on td "KINPEYGO 4MG CPS DUR MRL 120" at bounding box center [464, 522] width 454 height 33
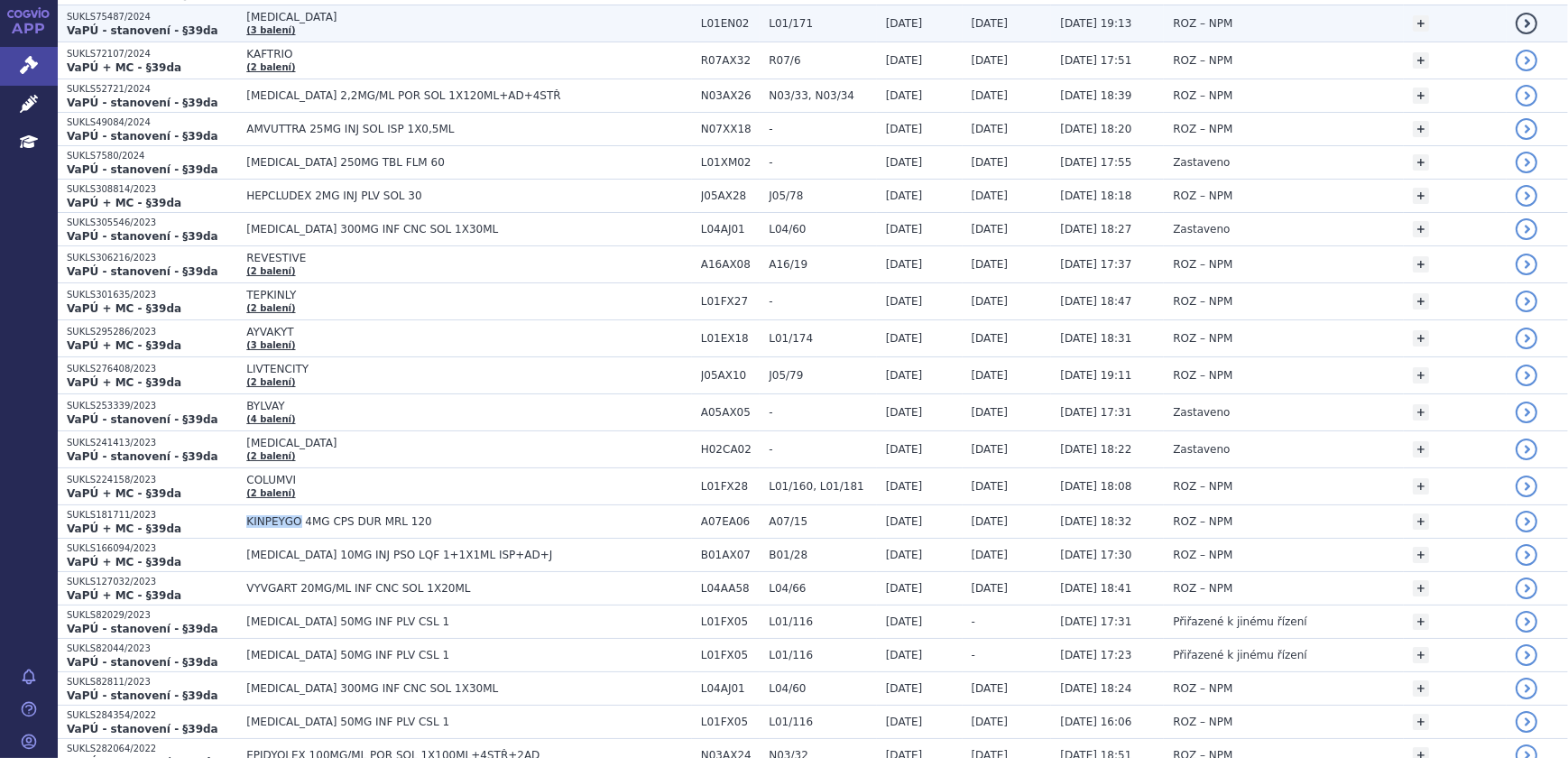
copy span "KINPEYGO"
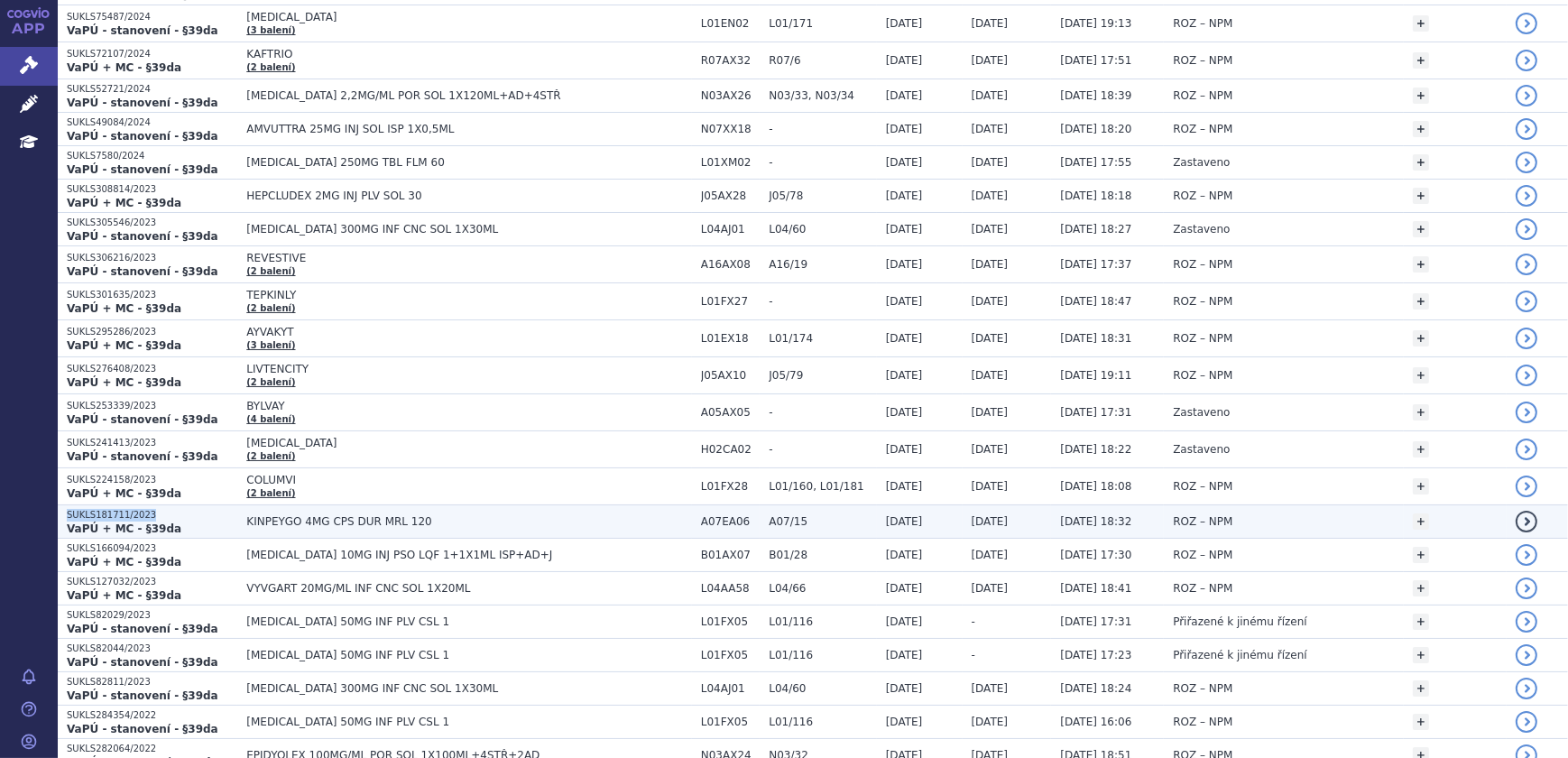
drag, startPoint x: 150, startPoint y: 512, endPoint x: 66, endPoint y: 514, distance: 84.0
click at [66, 514] on p "SUKLS181711/2023" at bounding box center [151, 515] width 171 height 13
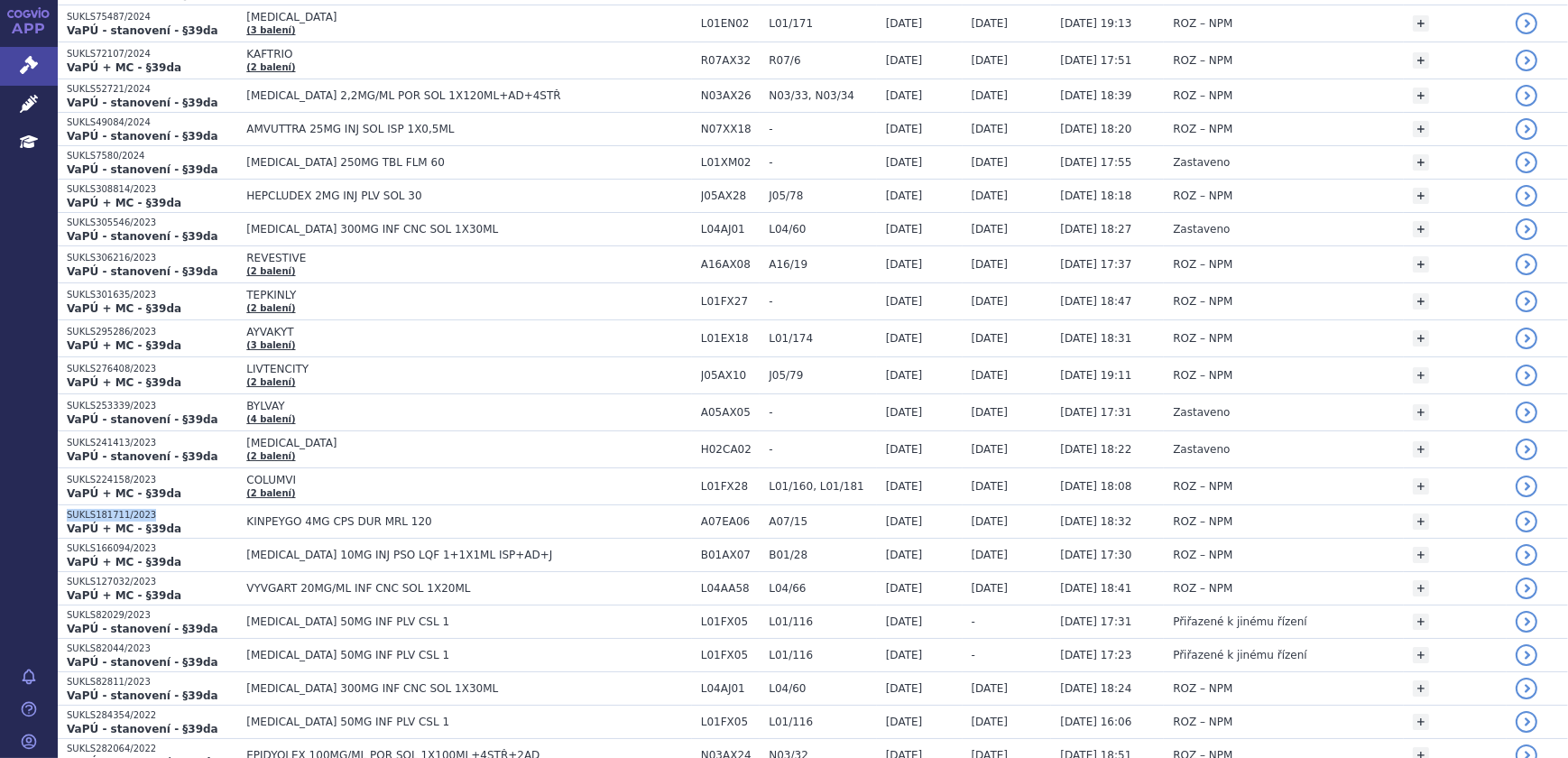
copy p "SUKLS181711/2023"
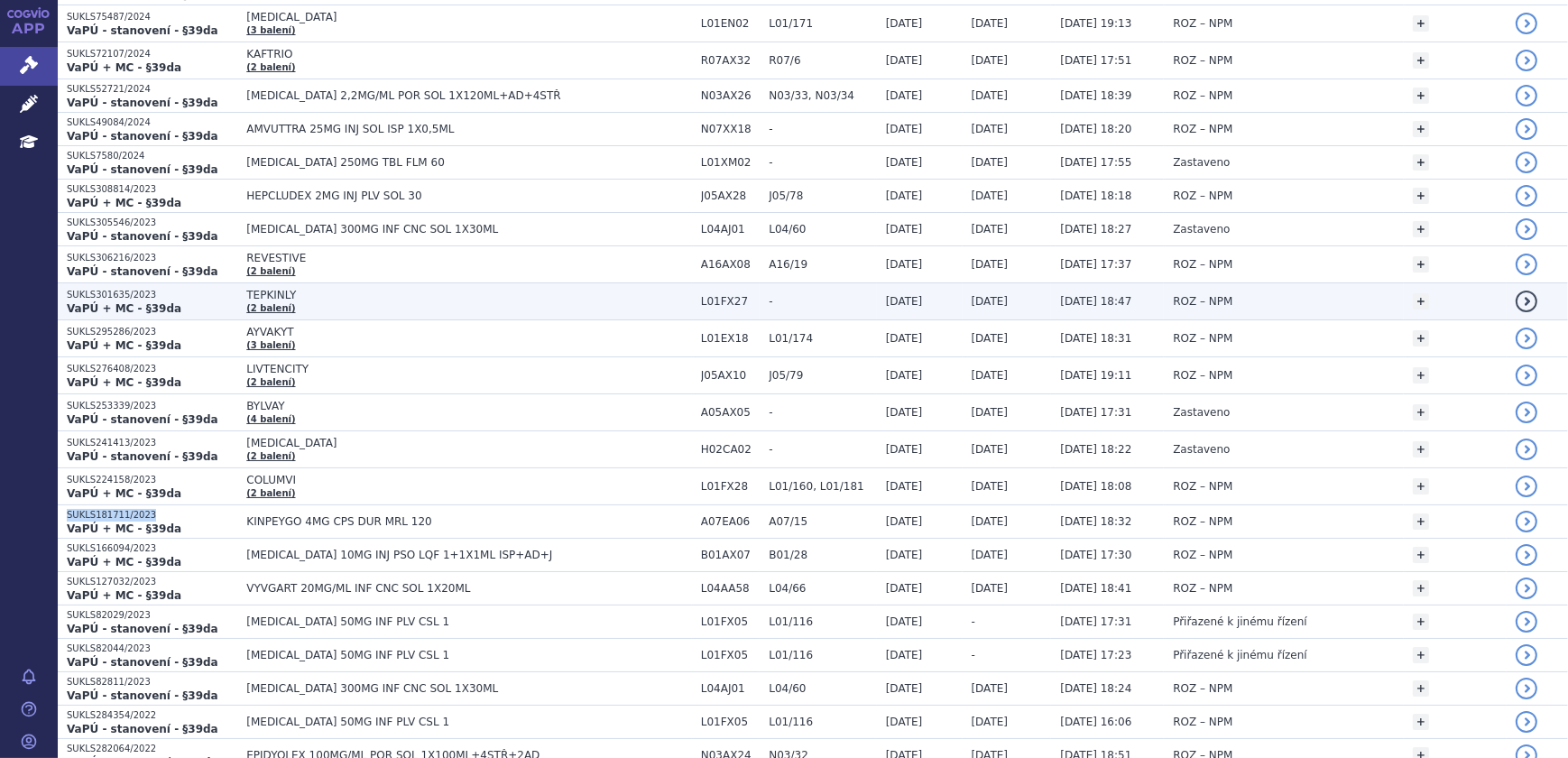
scroll to position [0, 0]
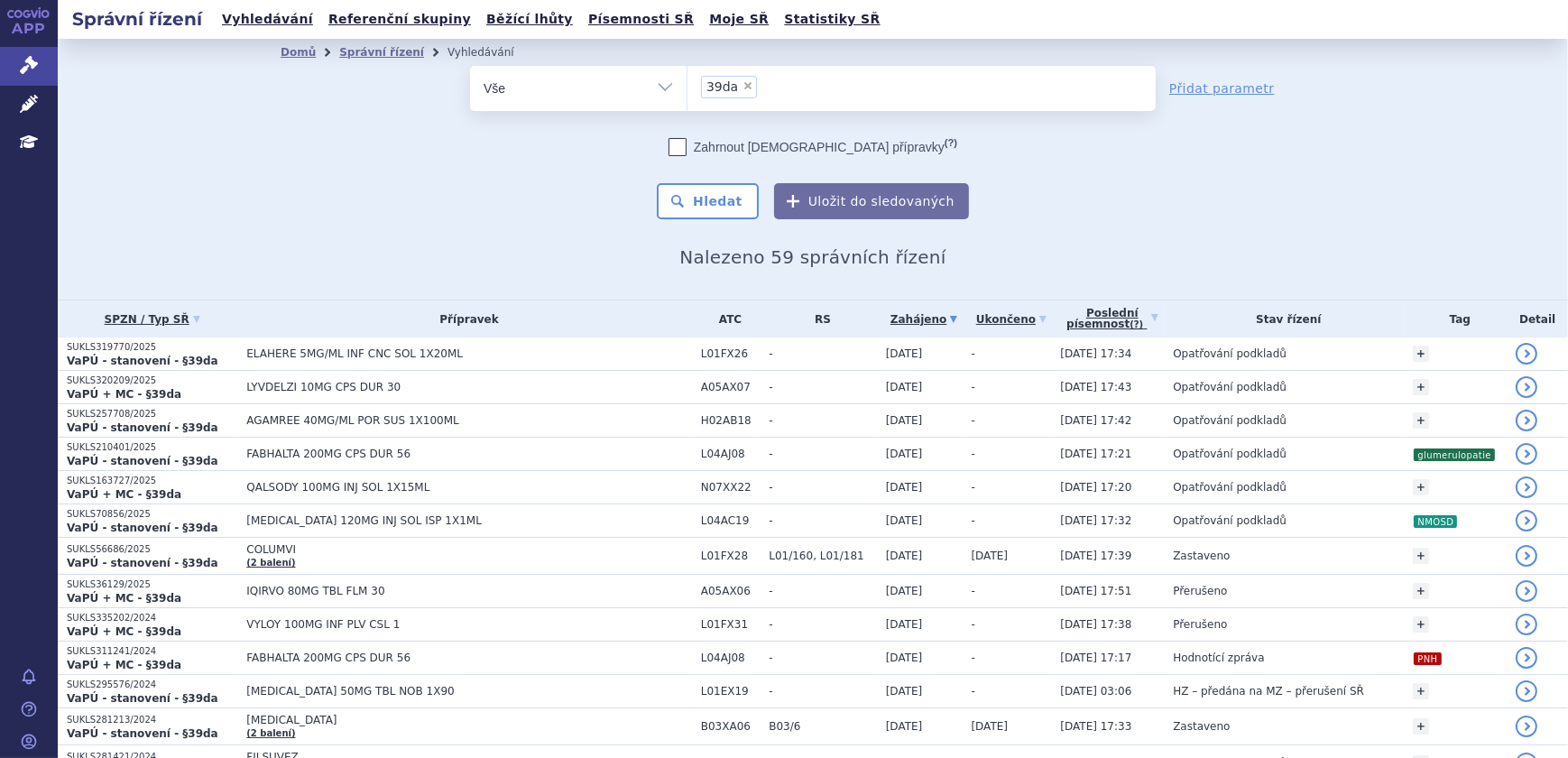
click at [743, 86] on span "×" at bounding box center [748, 85] width 11 height 11
click at [687, 86] on select "39da" at bounding box center [686, 88] width 1 height 45
select select
click at [738, 90] on ul at bounding box center [921, 85] width 468 height 38
click at [687, 90] on select "39da" at bounding box center [686, 88] width 1 height 45
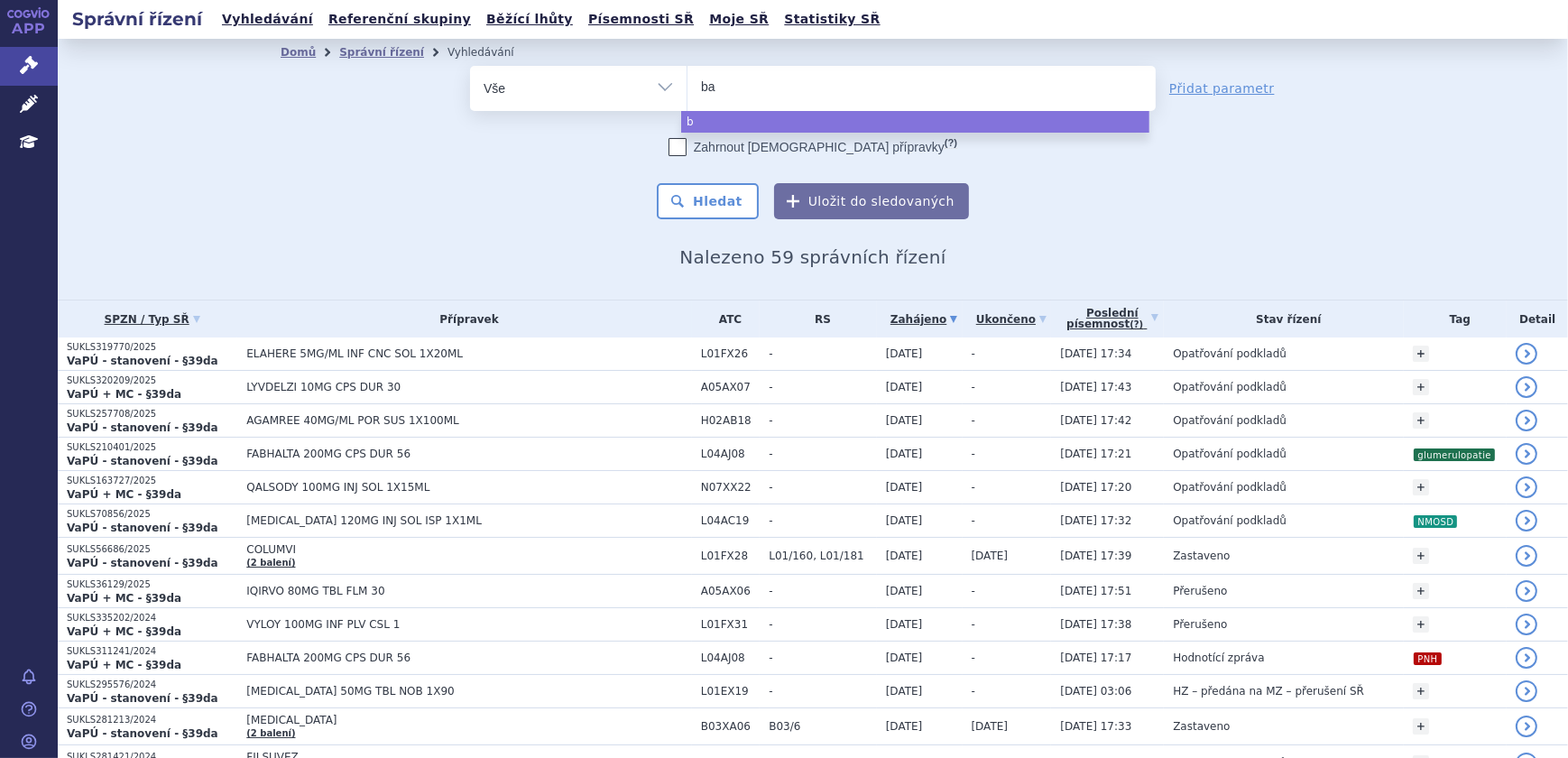
type input "bav"
type input "baven"
type input "bavencio"
select select "bavencio"
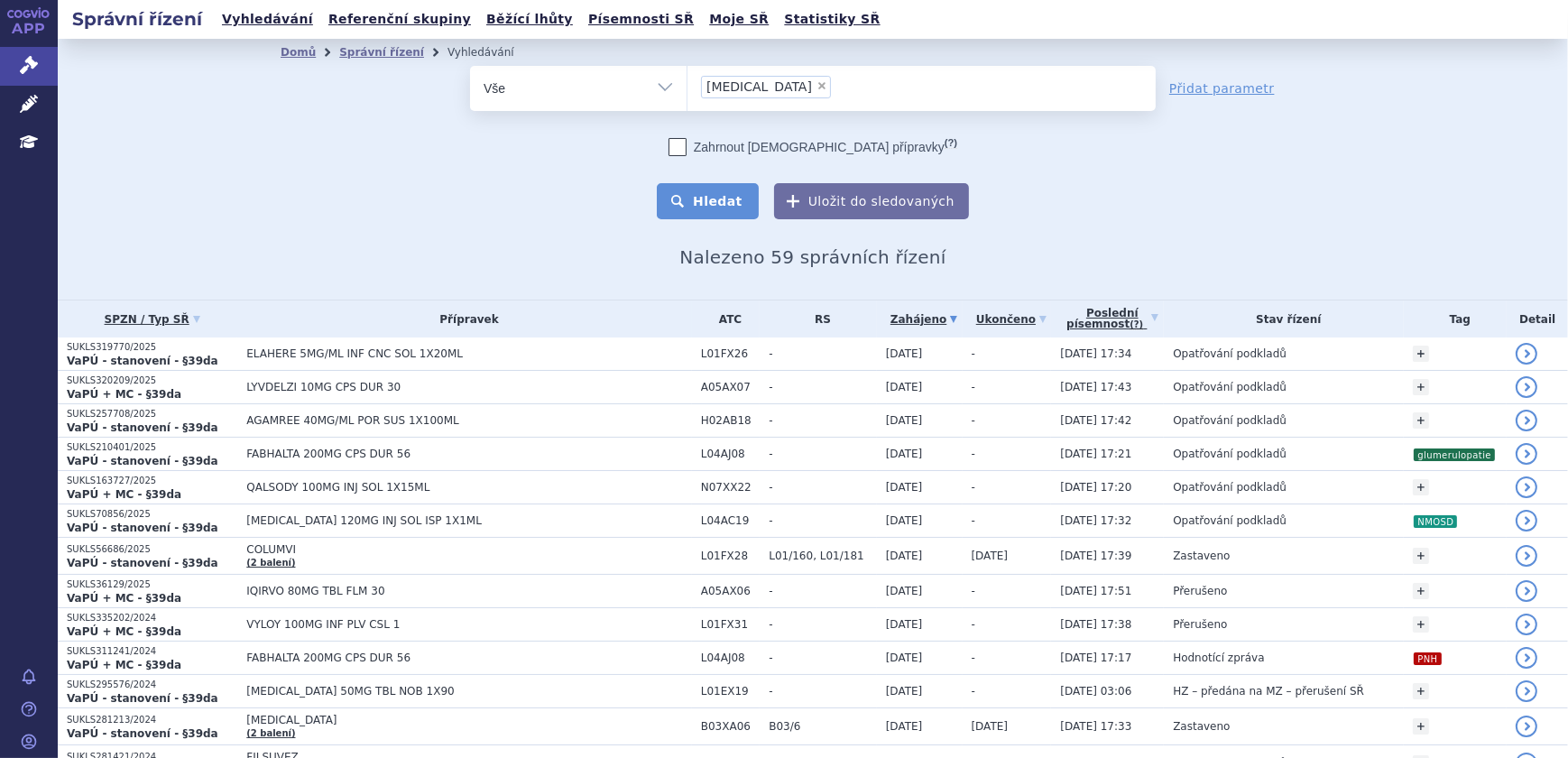
click at [729, 215] on button "Hledat" at bounding box center [708, 201] width 102 height 36
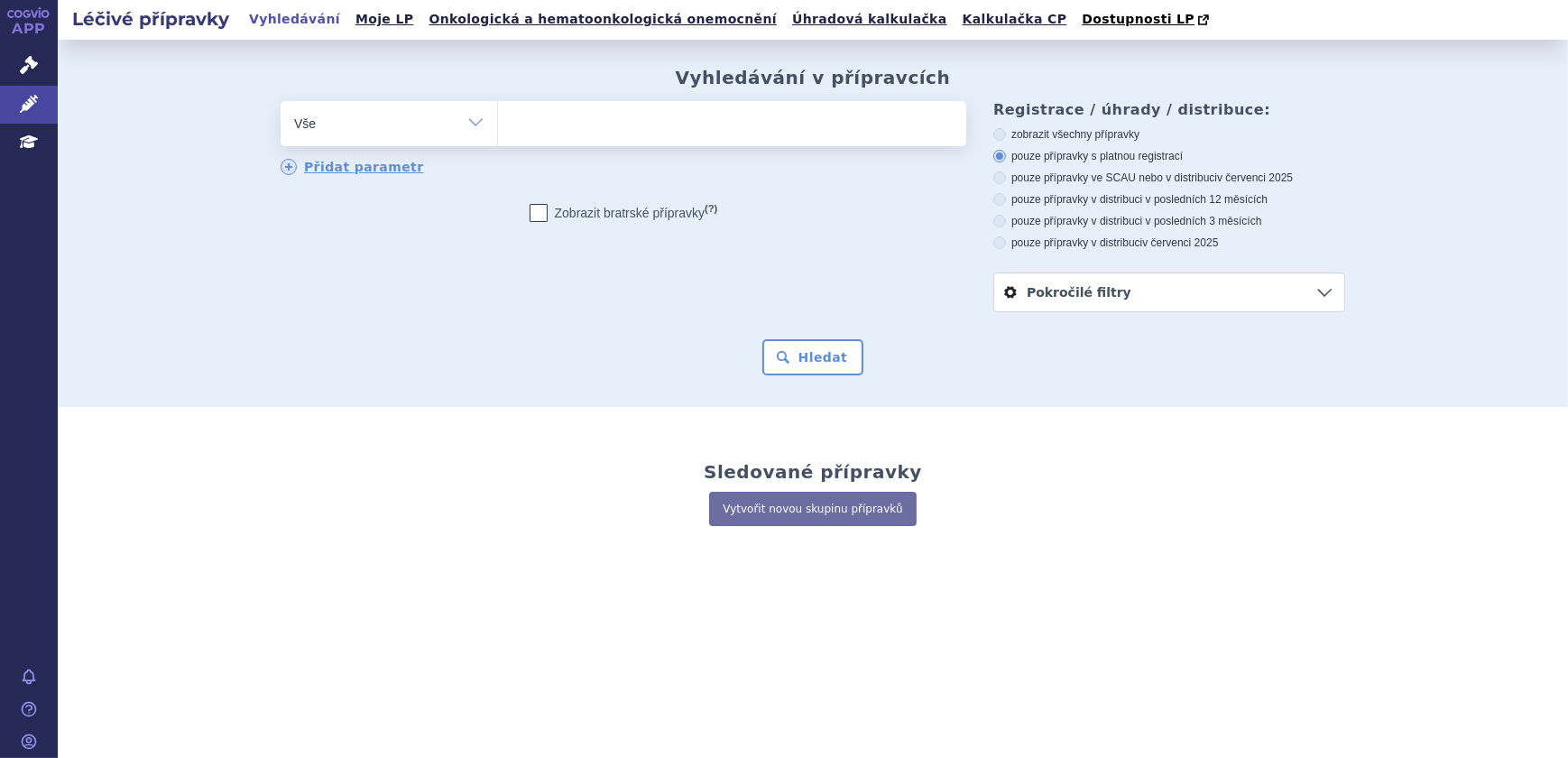
type input "KINPEYGO"
select select "KINPEYGO"
click at [793, 362] on button "Hledat" at bounding box center [813, 357] width 102 height 36
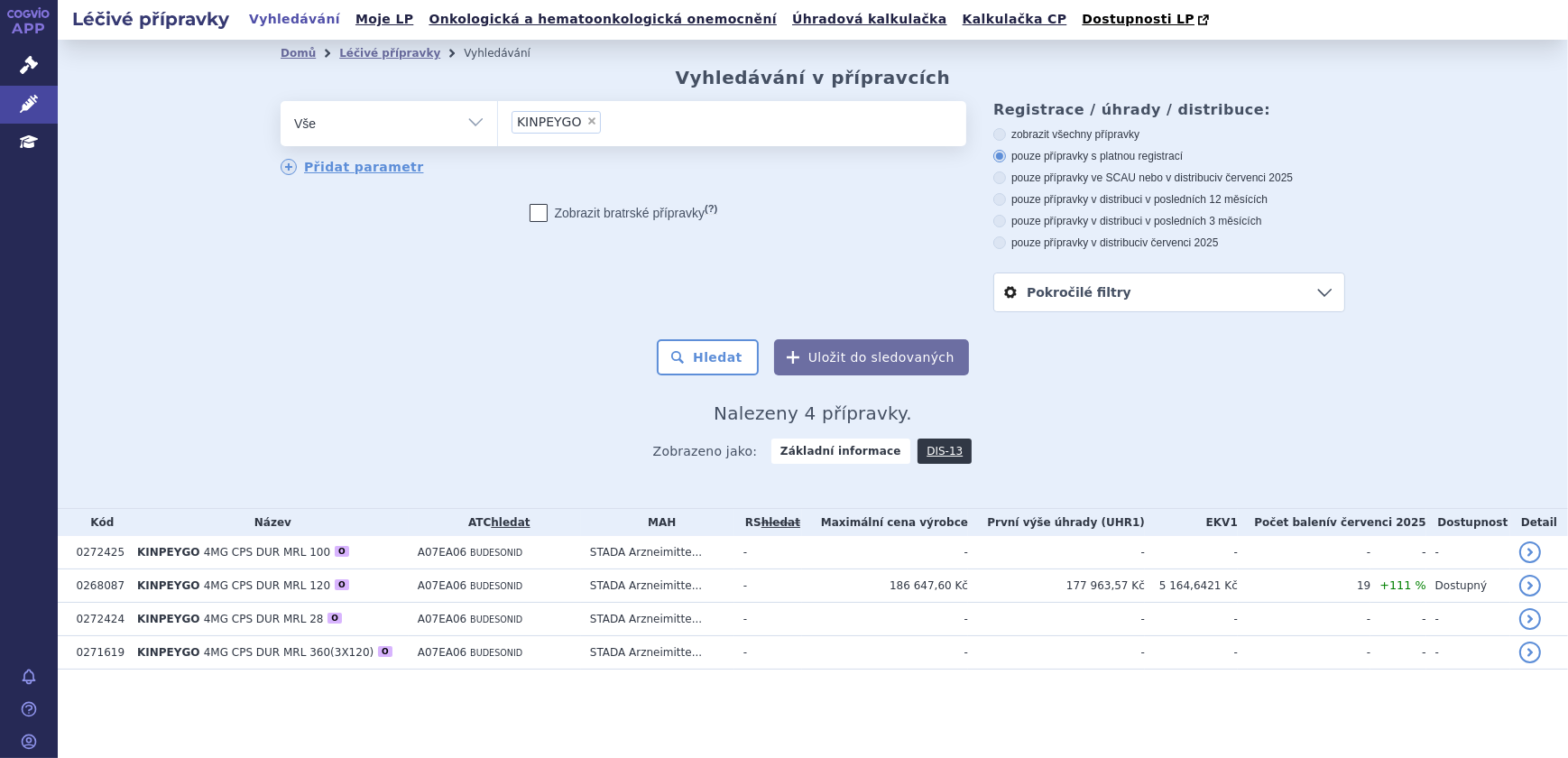
click at [782, 585] on td "-" at bounding box center [767, 586] width 67 height 33
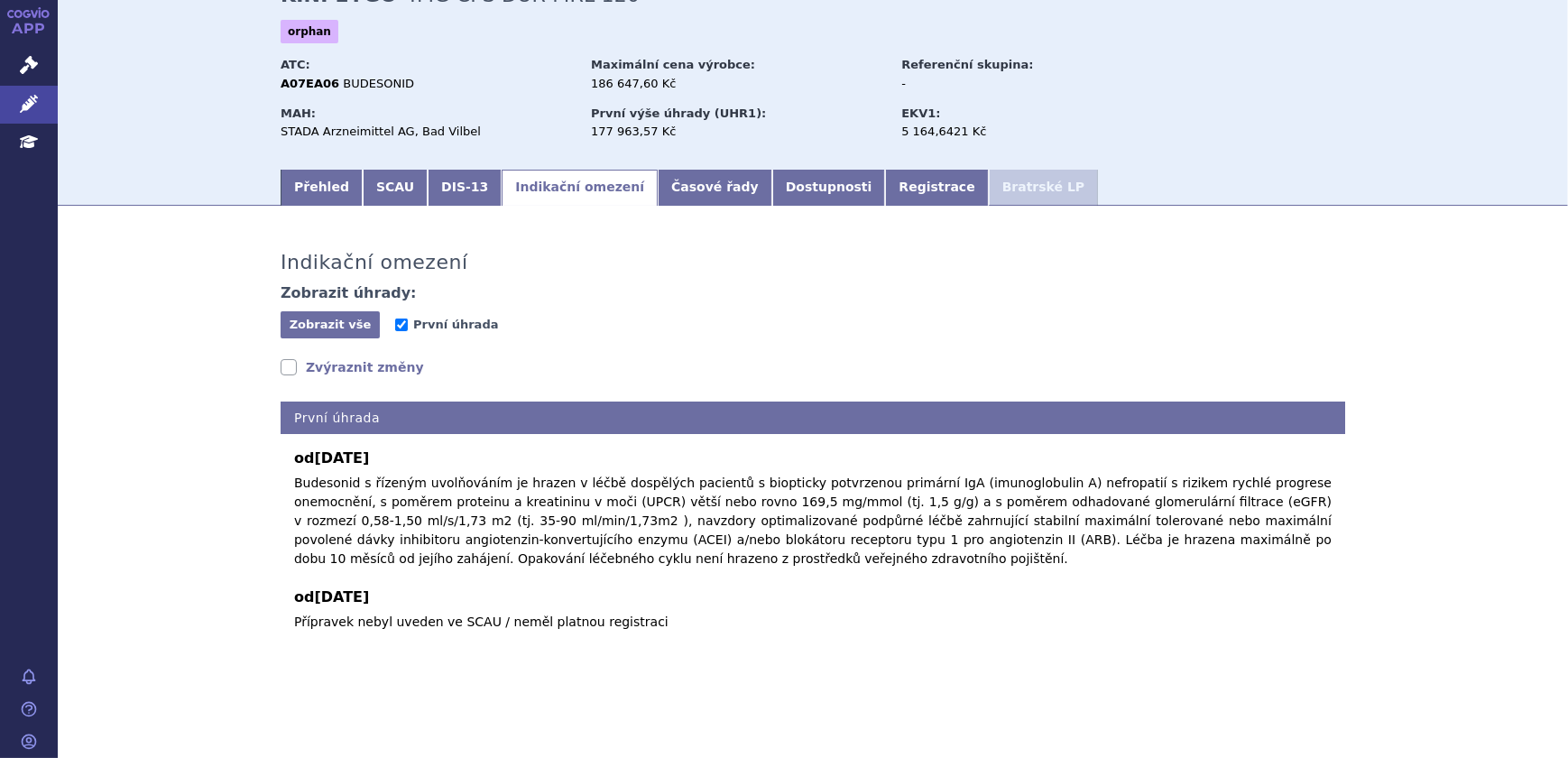
scroll to position [102, 0]
drag, startPoint x: 321, startPoint y: 180, endPoint x: 343, endPoint y: 219, distance: 44.8
click at [321, 180] on link "Přehled" at bounding box center [322, 187] width 82 height 36
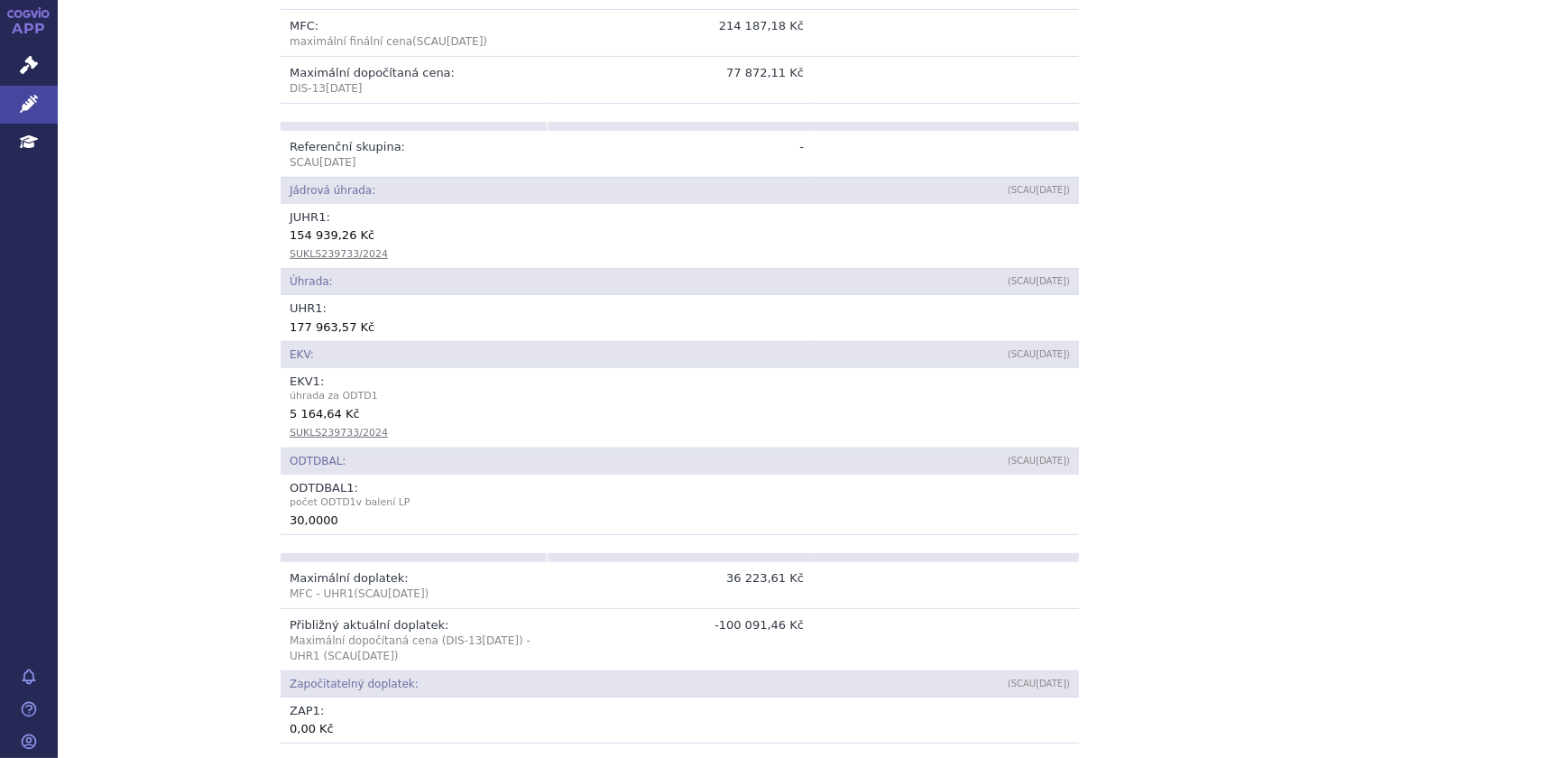
scroll to position [1561, 0]
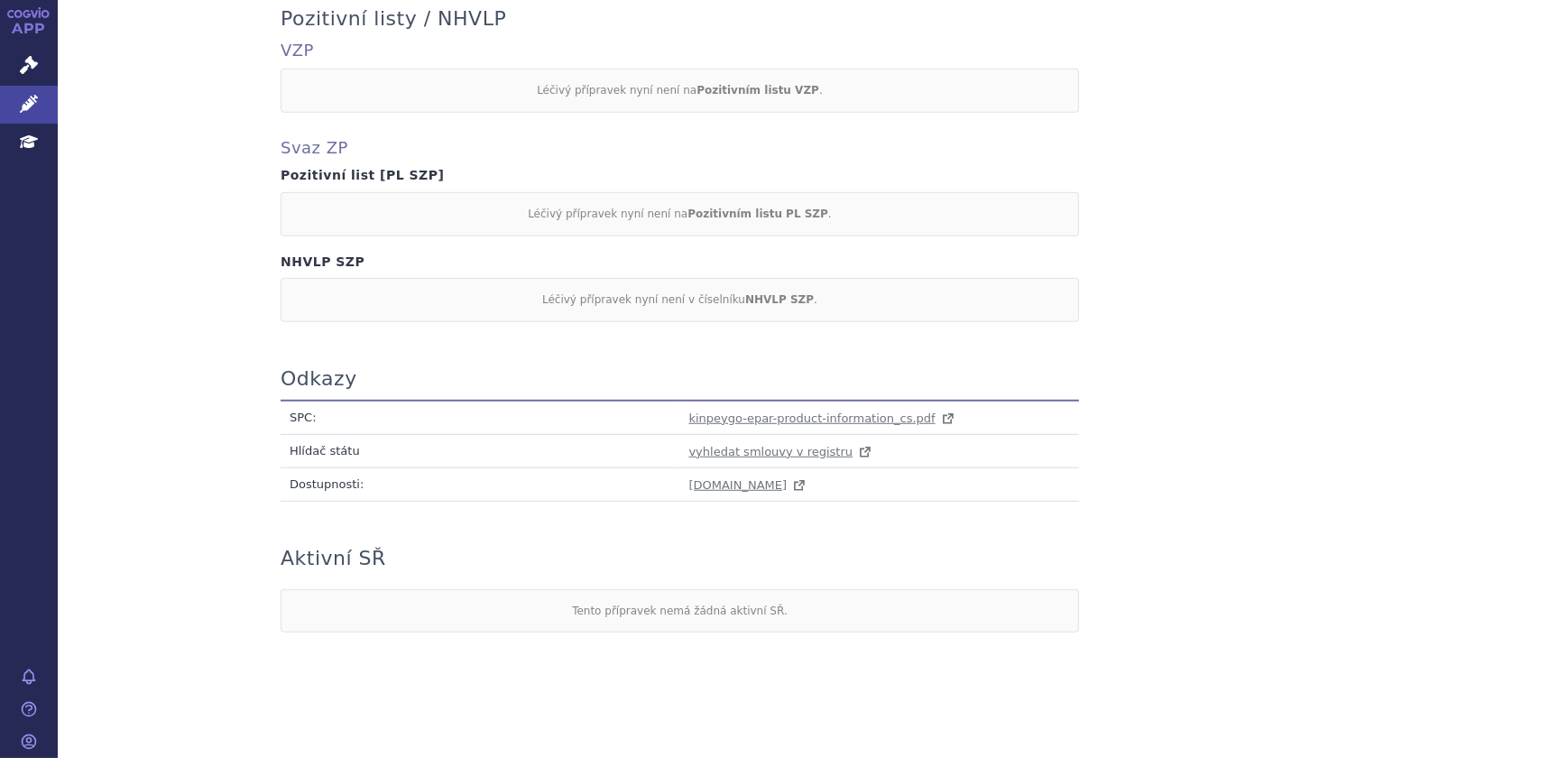
click at [762, 424] on td "kinpeygo-epar-product-information_cs.pdf" at bounding box center [881, 418] width 400 height 34
click at [762, 415] on span "kinpeygo-epar-product-information_cs.pdf" at bounding box center [812, 419] width 247 height 14
click at [26, 91] on link "Léčivé přípravky" at bounding box center [28, 104] width 58 height 38
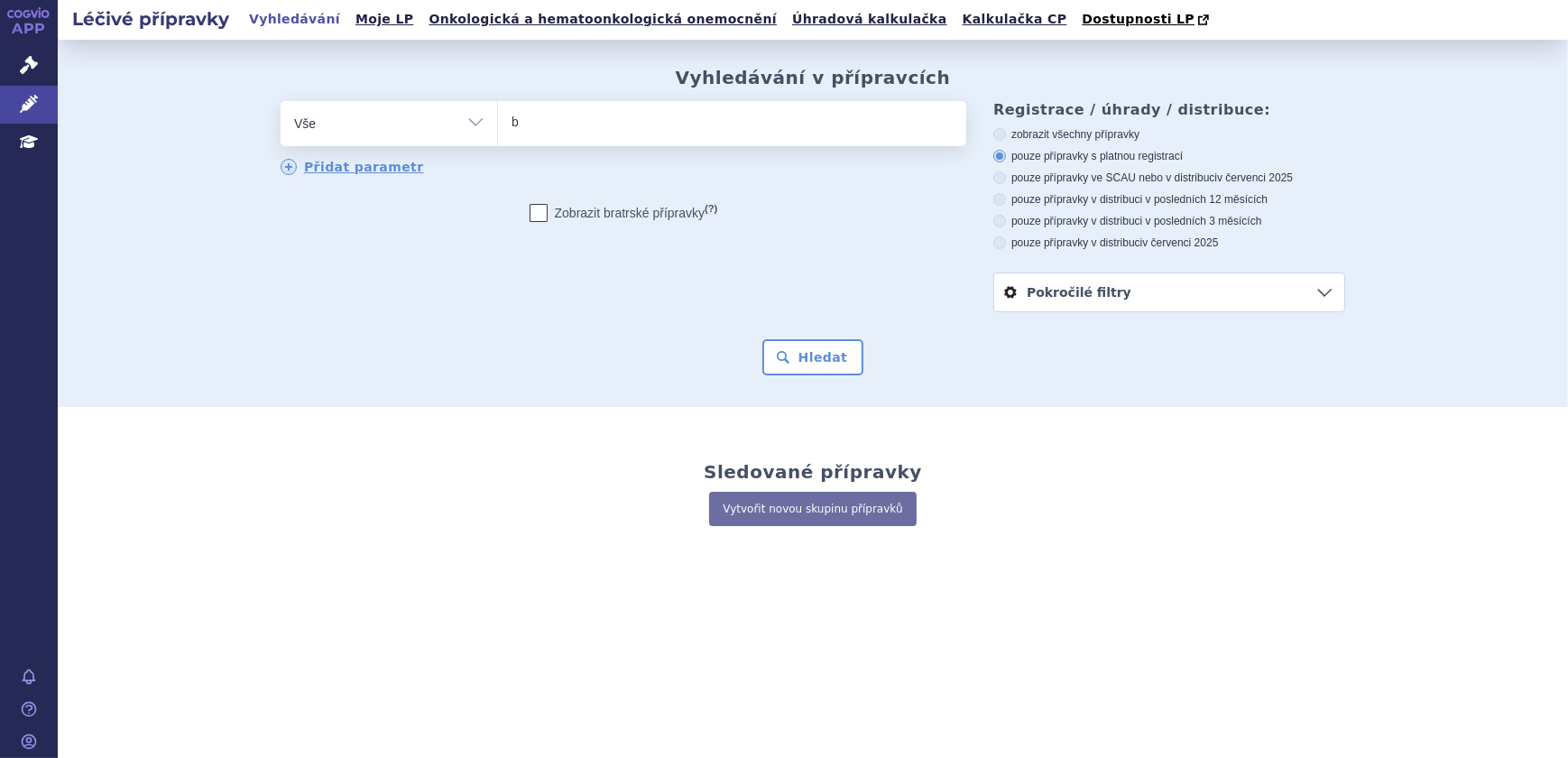
type input "ba"
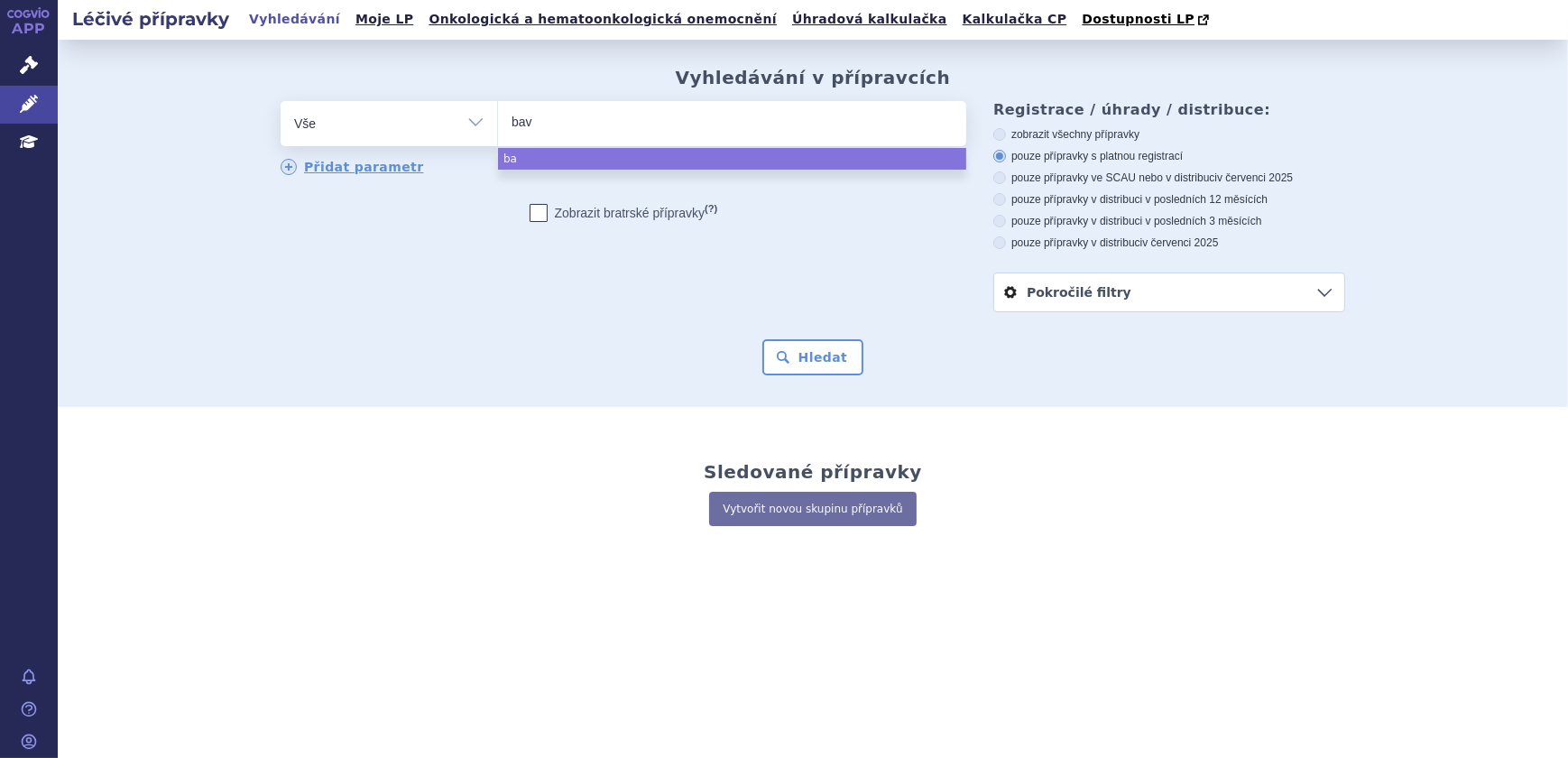
type input "bave"
type input "bavenc"
type input "[MEDICAL_DATA]"
select select "[MEDICAL_DATA]"
click at [808, 353] on button "Hledat" at bounding box center [813, 357] width 102 height 36
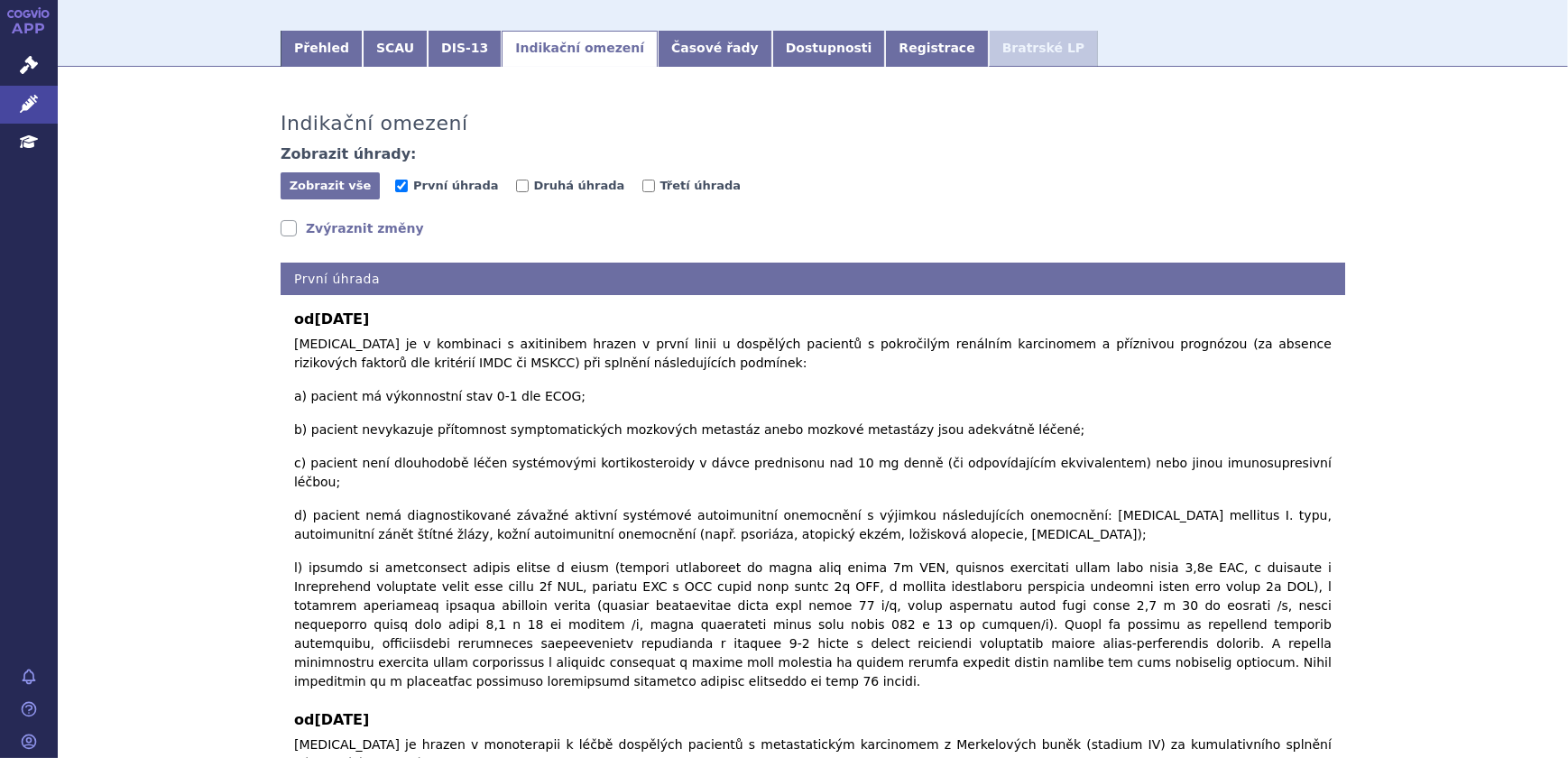
scroll to position [246, 0]
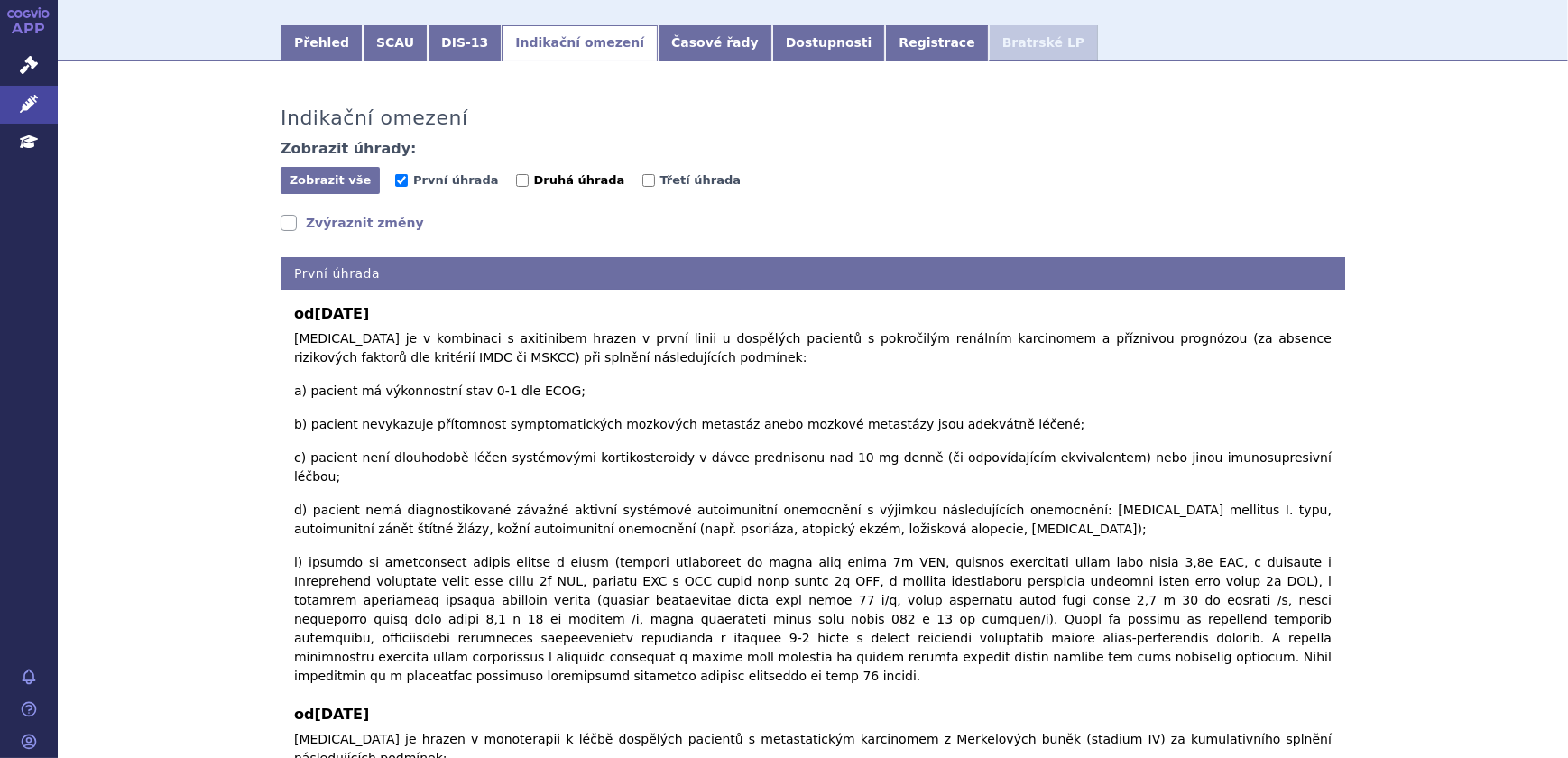
click at [538, 180] on span "Druhá úhrada" at bounding box center [579, 180] width 91 height 14
click at [529, 180] on input "Druhá úhrada" at bounding box center [522, 180] width 13 height 13
checkbox input "true"
click at [643, 176] on label "Třetí úhrada" at bounding box center [692, 180] width 99 height 19
click at [643, 176] on input "Třetí úhrada" at bounding box center [648, 180] width 13 height 13
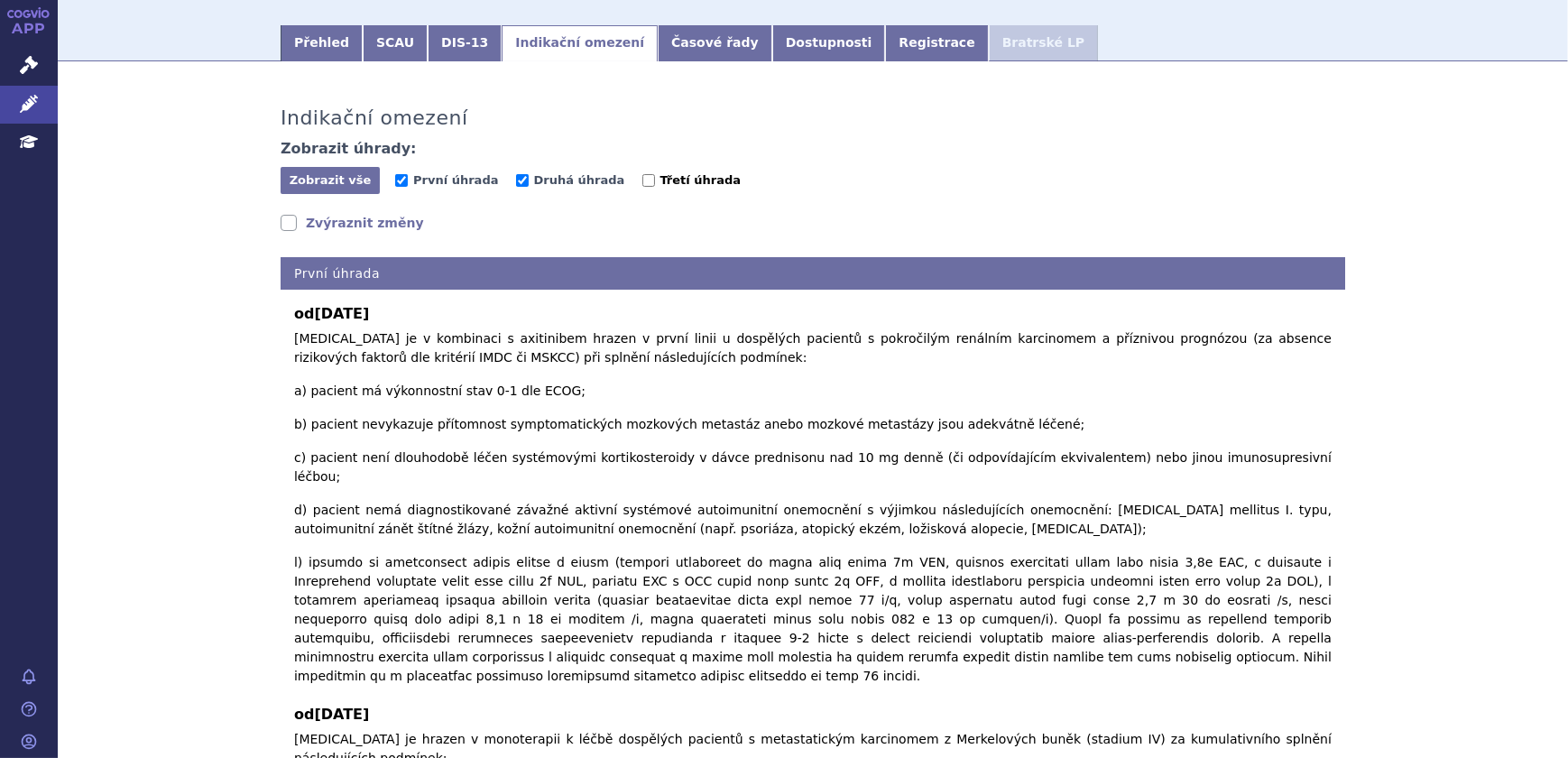
checkbox input "true"
click at [345, 187] on span "Zobrazit vše" at bounding box center [331, 180] width 82 height 14
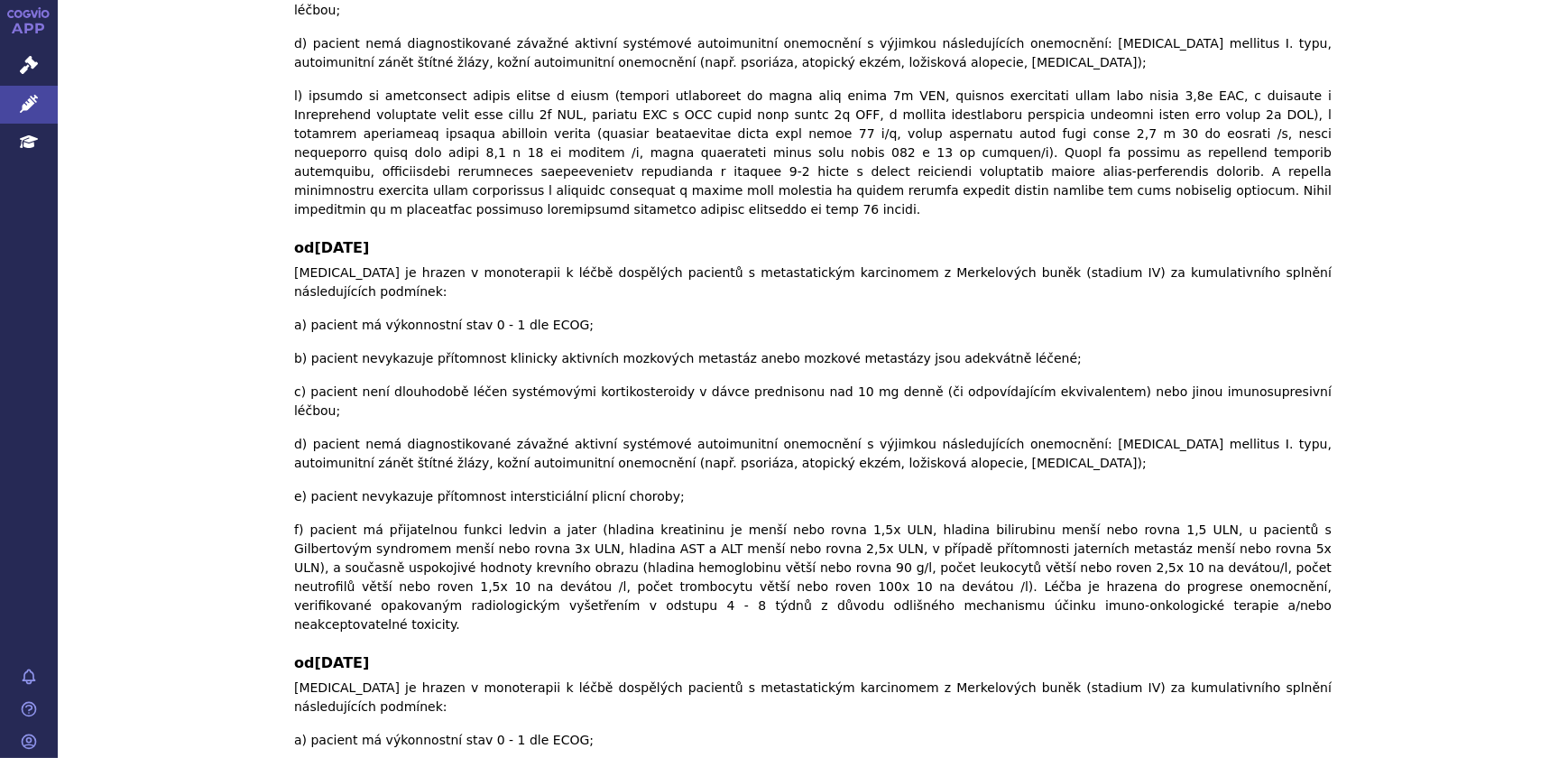
scroll to position [0, 0]
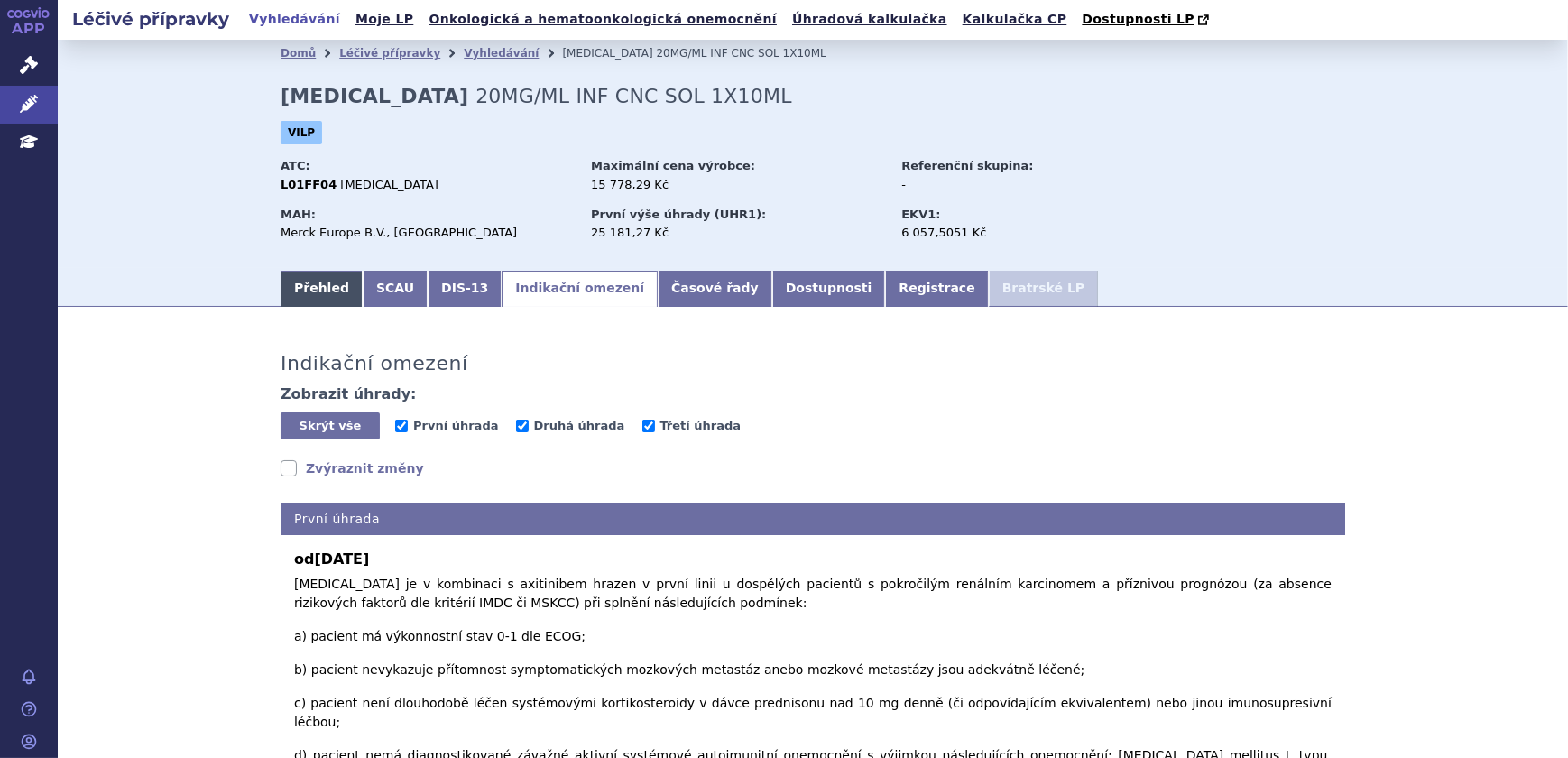
click at [305, 288] on link "Přehled" at bounding box center [322, 289] width 82 height 36
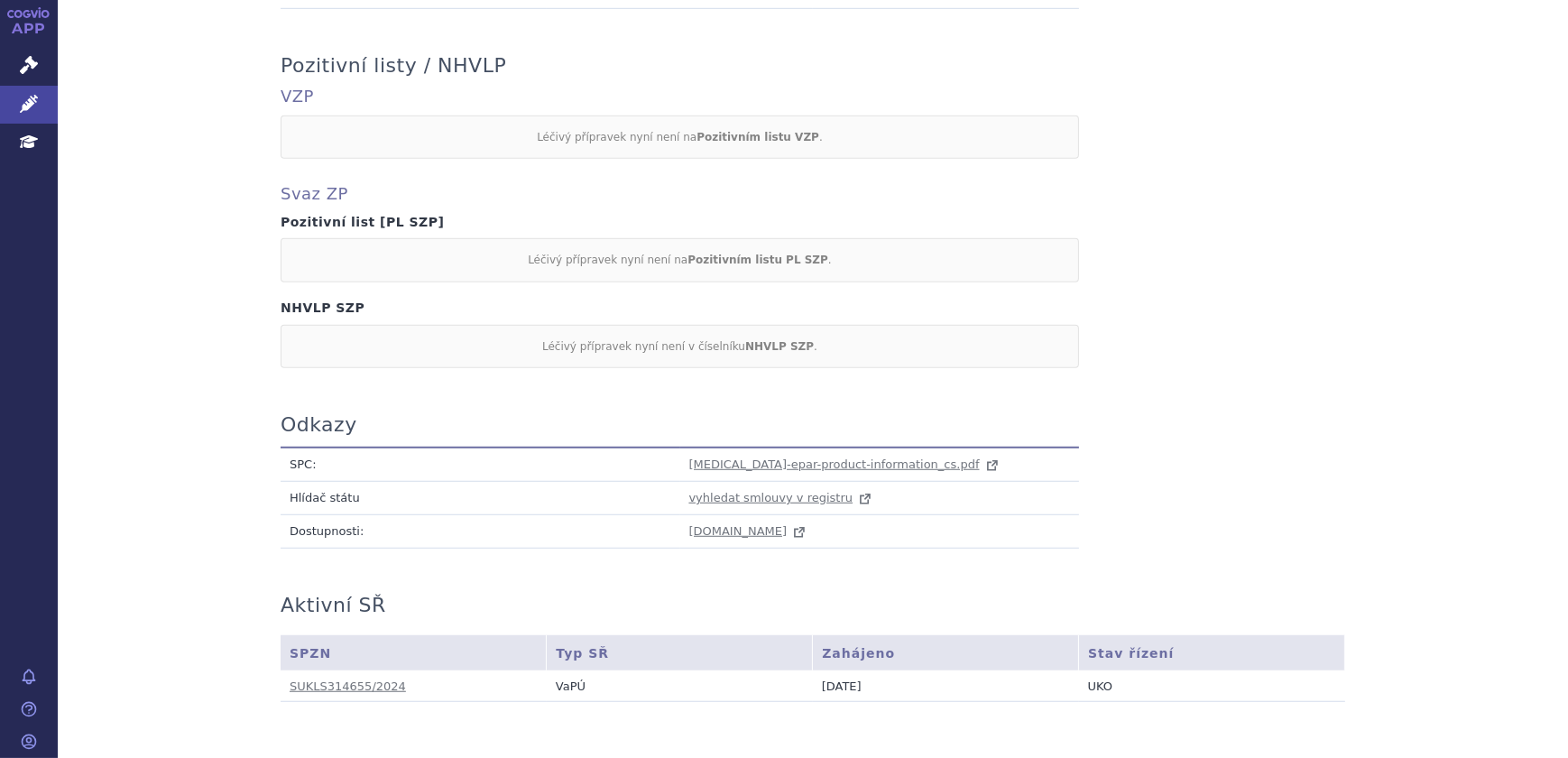
scroll to position [1584, 0]
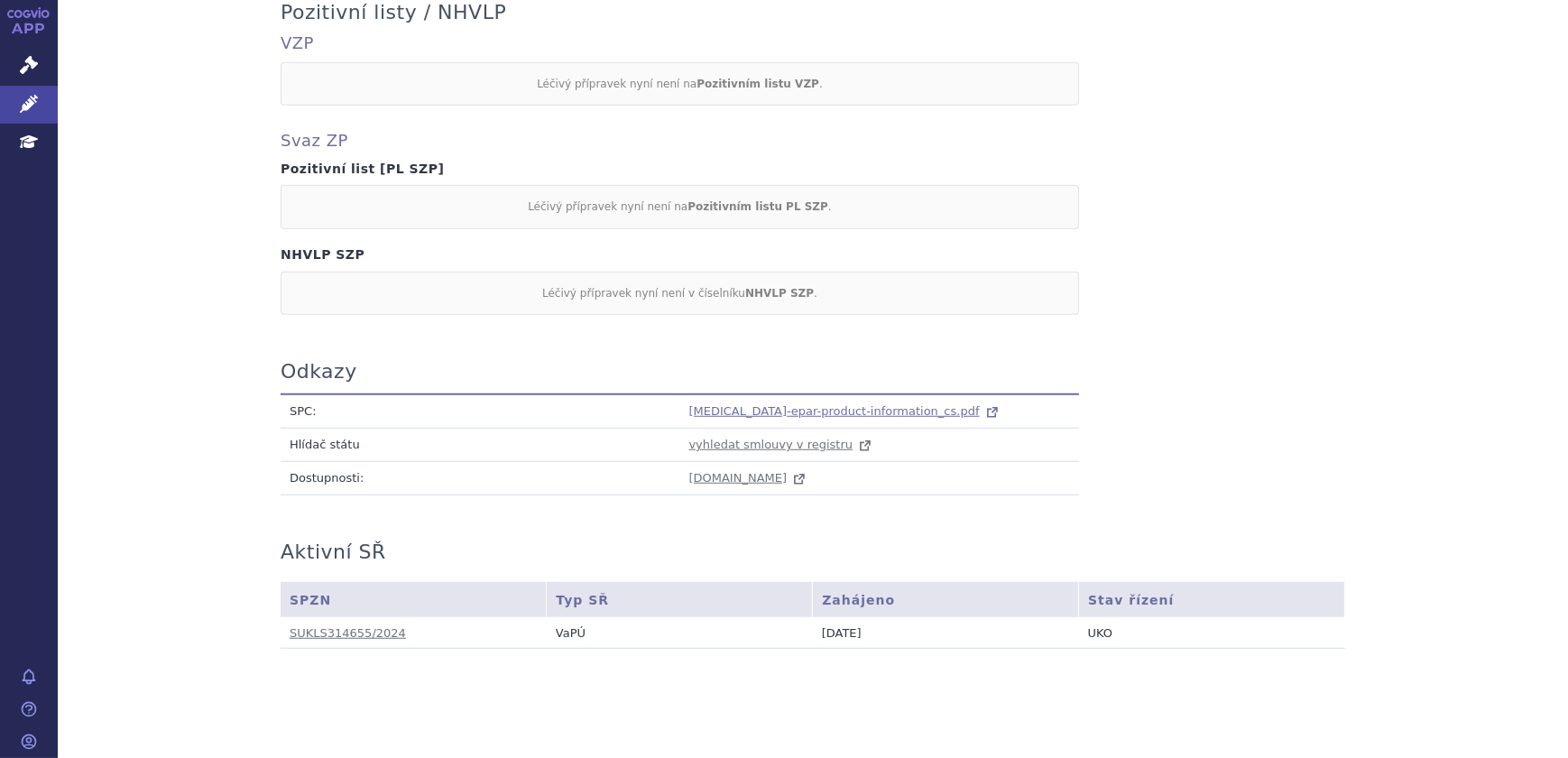
click at [750, 405] on span "bavencio-epar-product-information_cs.pdf" at bounding box center [835, 412] width 291 height 14
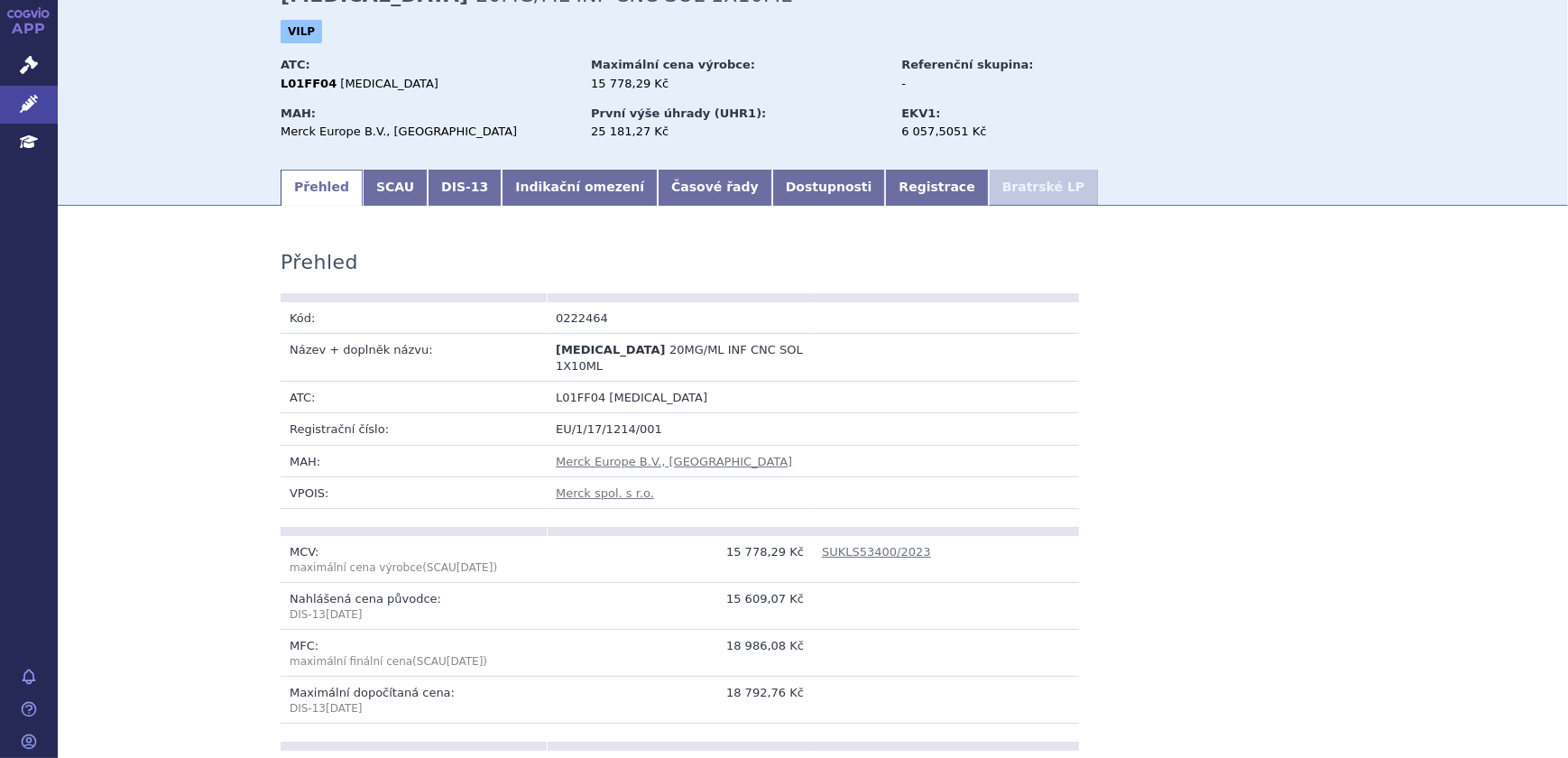
scroll to position [0, 0]
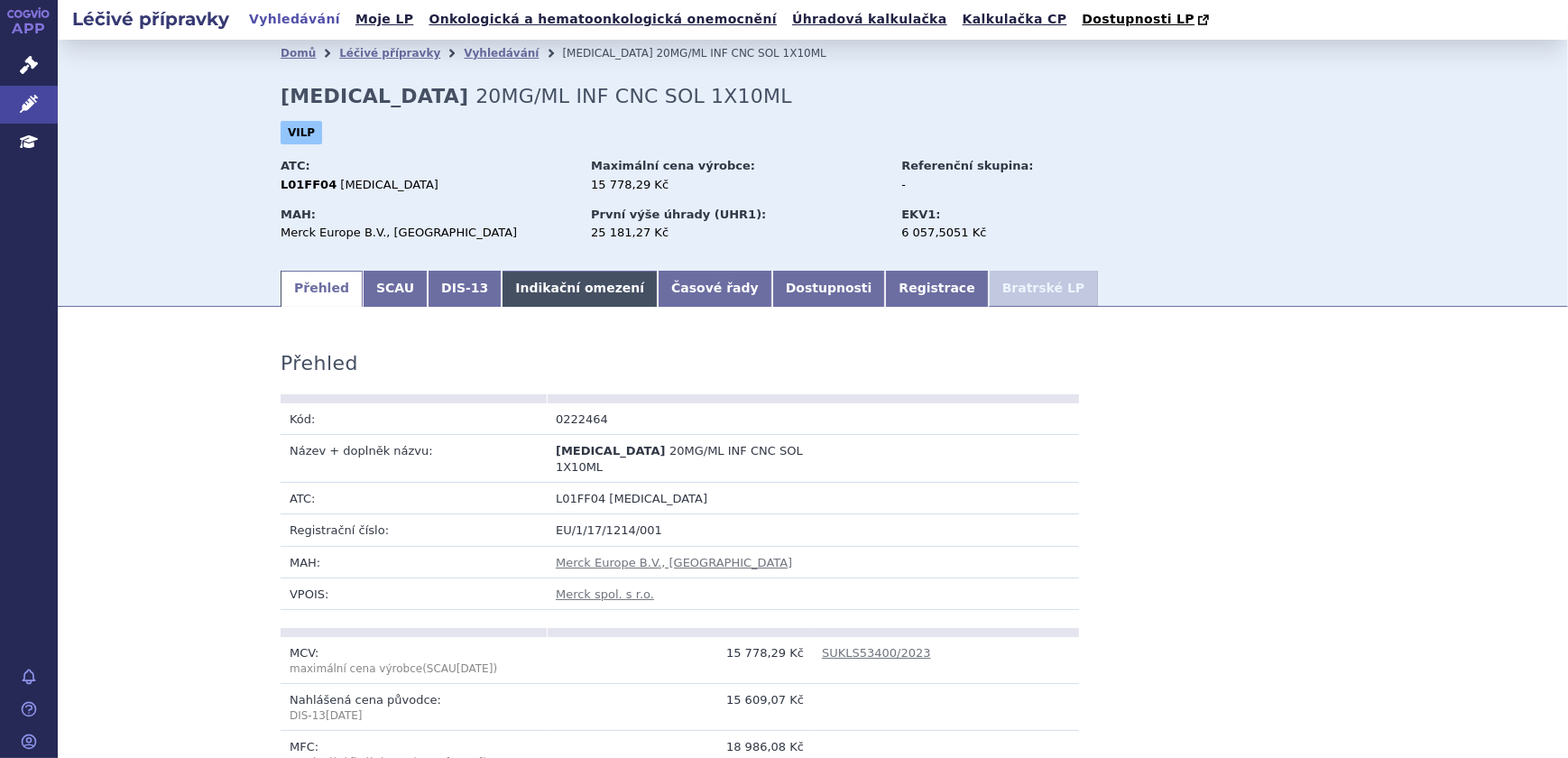
click at [526, 302] on link "Indikační omezení" at bounding box center [580, 289] width 156 height 36
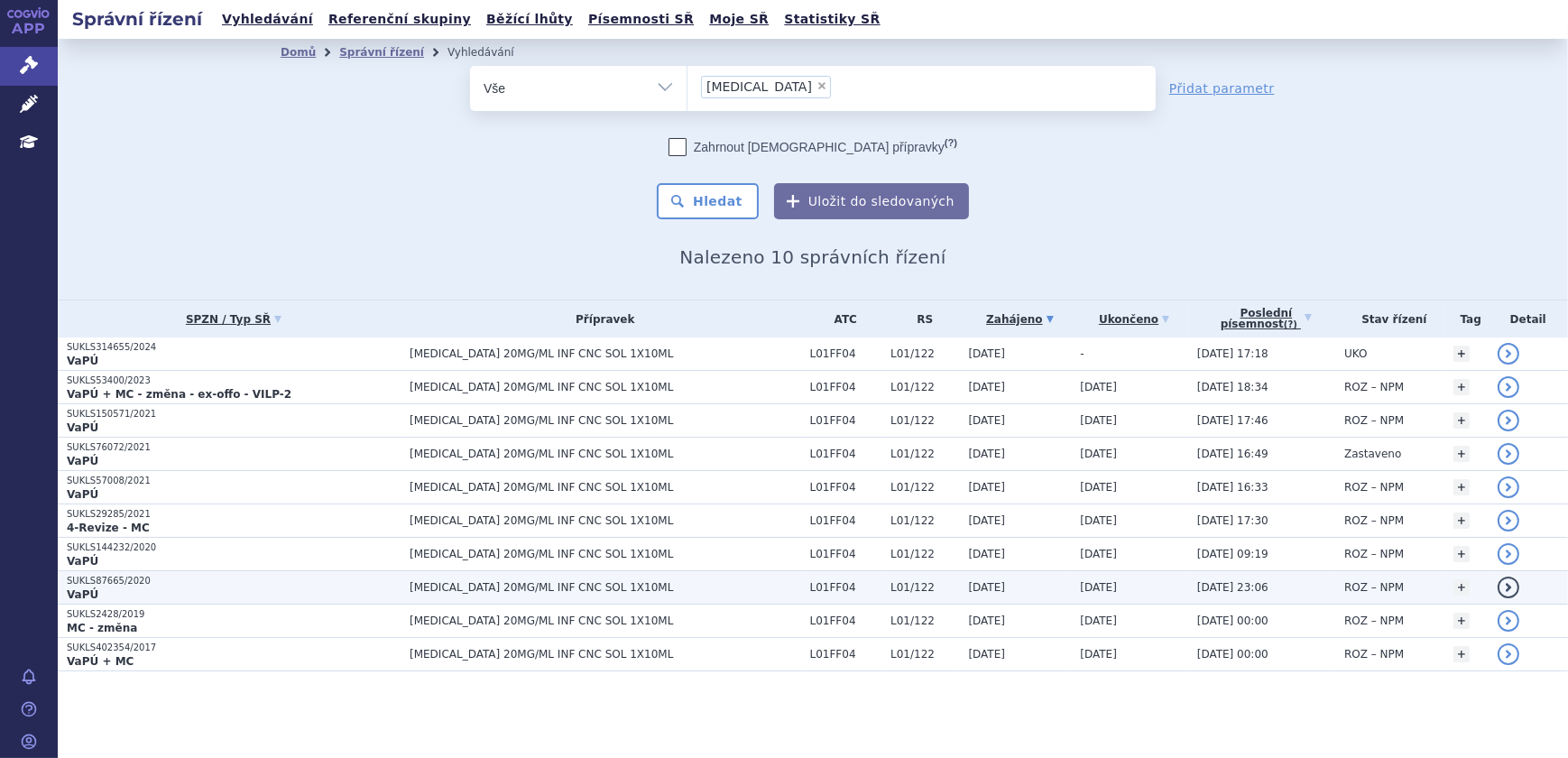
click at [1071, 587] on td "[DATE]" at bounding box center [1128, 588] width 116 height 33
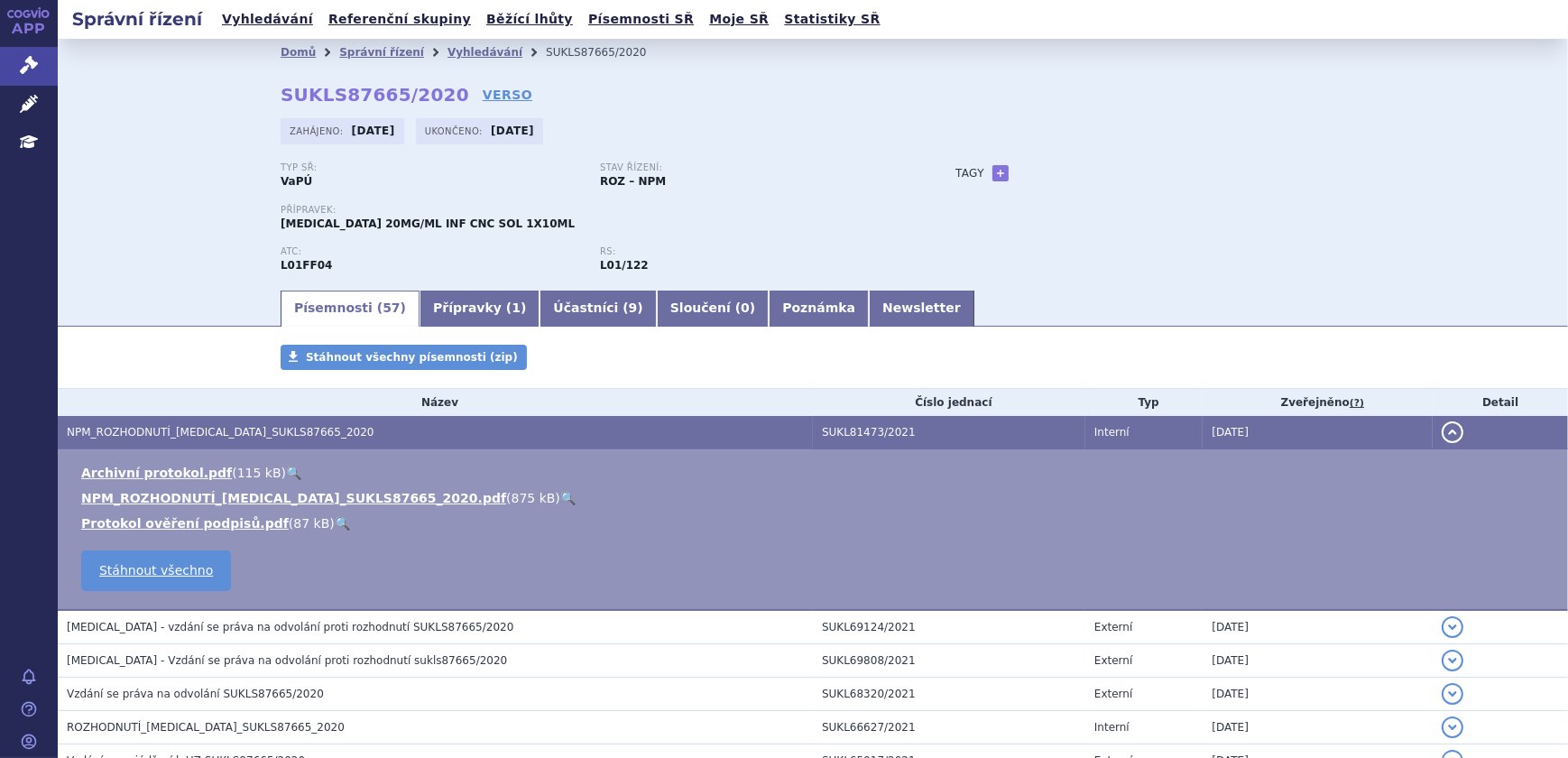
click at [561, 497] on link "🔍" at bounding box center [568, 498] width 16 height 15
drag, startPoint x: 268, startPoint y: 94, endPoint x: 429, endPoint y: 96, distance: 161.0
click at [429, 96] on div "Domů Správní řízení Vyhledávání SUKLS87665/2020 SUKLS87665/2020 VERSO [GEOGRAPH…" at bounding box center [813, 178] width 1137 height 222
copy strong "SUKLS87665/2020"
